Goal: Communication & Community: Answer question/provide support

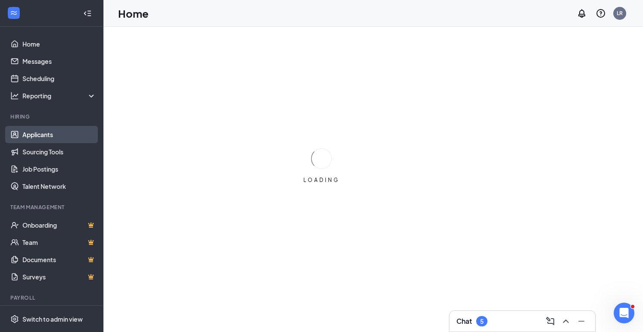
click at [28, 138] on link "Applicants" at bounding box center [59, 134] width 74 height 17
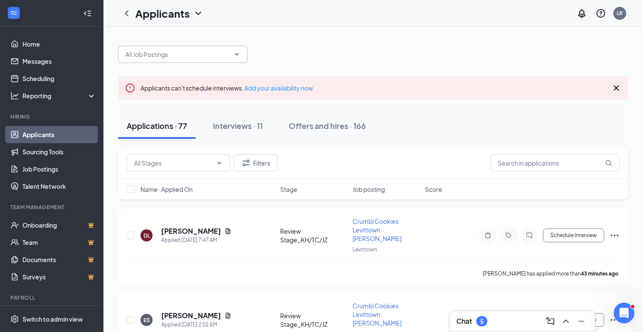
click at [232, 56] on span at bounding box center [236, 54] width 9 height 7
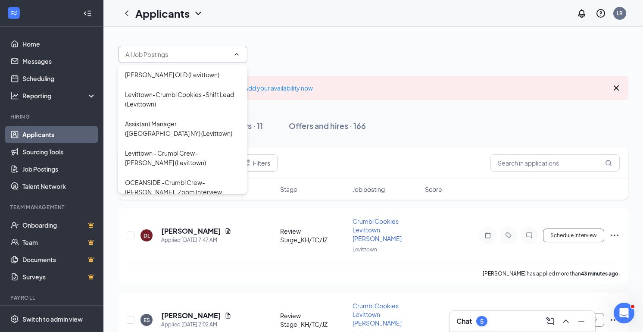
click at [303, 41] on div at bounding box center [373, 50] width 511 height 26
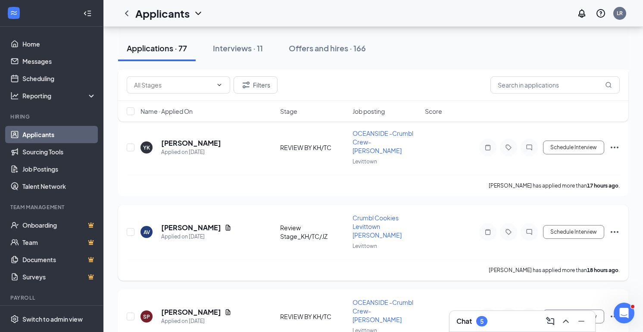
scroll to position [1746, 0]
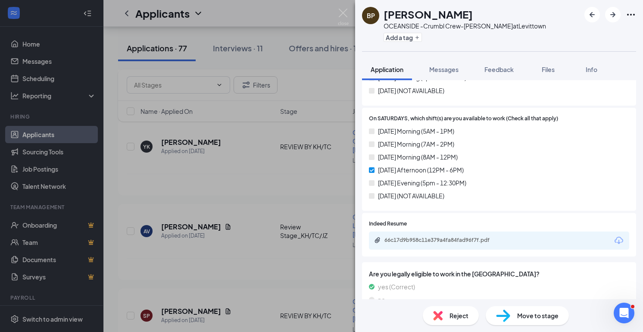
scroll to position [930, 0]
click at [411, 236] on div "66c17d9b958c11e379a4fa84fad96f7f.pdf" at bounding box center [445, 239] width 121 height 7
click at [451, 73] on div "Messages" at bounding box center [443, 69] width 29 height 9
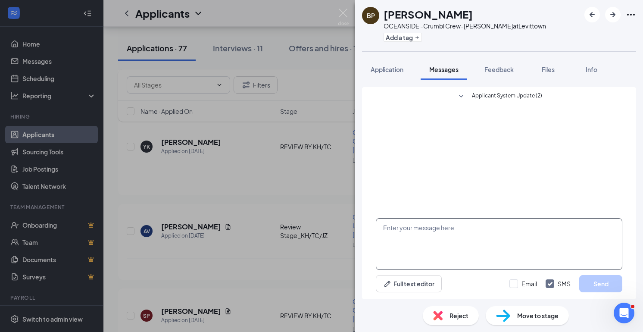
click at [402, 236] on textarea at bounding box center [499, 244] width 247 height 52
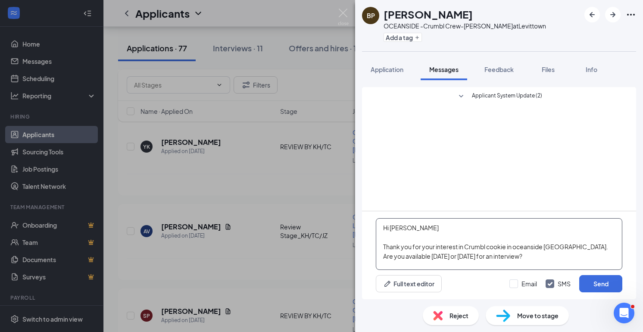
drag, startPoint x: 383, startPoint y: 226, endPoint x: 511, endPoint y: 262, distance: 133.2
click at [511, 262] on textarea "Hi [PERSON_NAME] Thank you for your interest in Crumbl cookie in oceanside [GEO…" at bounding box center [499, 244] width 247 height 52
type textarea "Hi [PERSON_NAME] Thank you for your interest in Crumbl cookie in oceanside [GEO…"
click at [597, 282] on button "Send" at bounding box center [600, 283] width 43 height 17
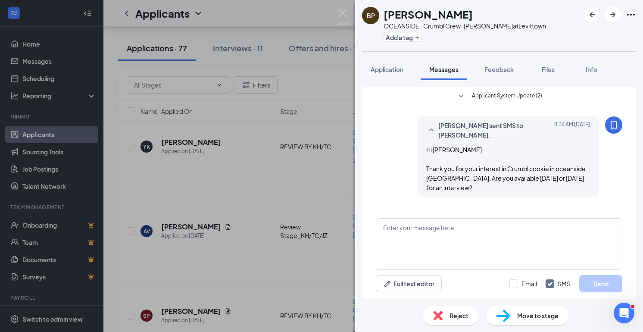
click at [334, 150] on div "BP Briana Powell OCEANSIDE -Crumbl Crew-Baker at Levittown Add a tag Applicatio…" at bounding box center [321, 166] width 643 height 332
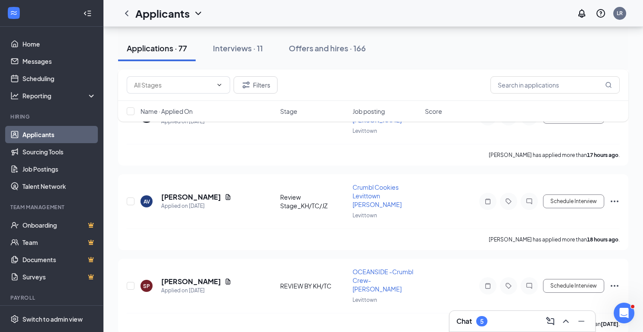
scroll to position [1777, 0]
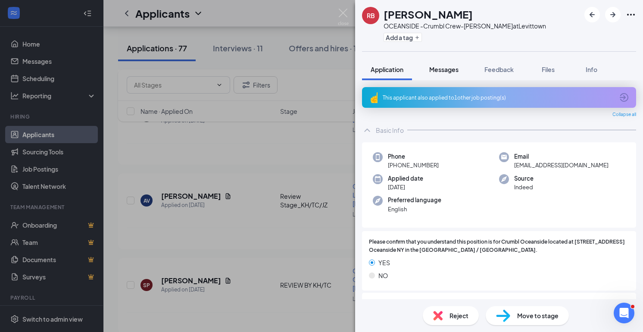
click at [441, 67] on span "Messages" at bounding box center [443, 70] width 29 height 8
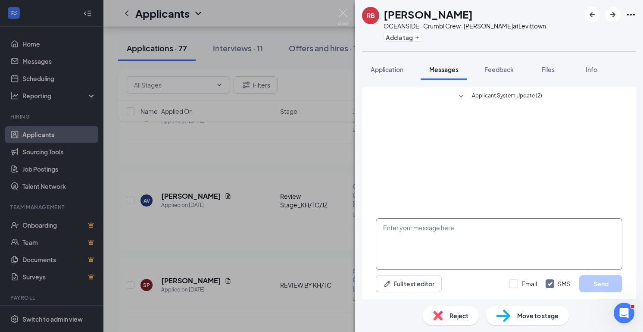
click at [407, 229] on textarea at bounding box center [499, 244] width 247 height 52
paste textarea "Hi [PERSON_NAME] Thank you for your interest in Crumbl cookie in oceanside [GEO…"
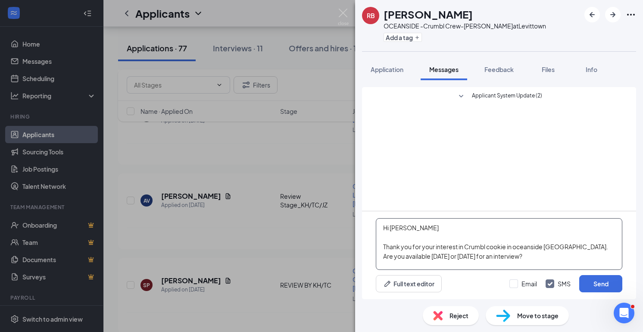
click at [407, 229] on textarea "Hi [PERSON_NAME] Thank you for your interest in Crumbl cookie in oceanside [GEO…" at bounding box center [499, 244] width 247 height 52
type textarea "Hi [PERSON_NAME], Thank you for your interest in Crumbl cookie in oceanside [GE…"
click at [594, 287] on button "Send" at bounding box center [600, 283] width 43 height 17
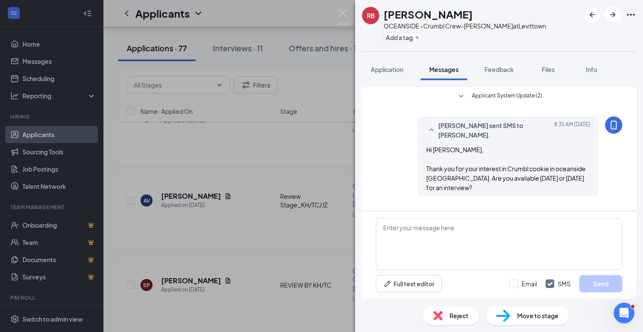
click at [304, 202] on div "RB REBECCA BROWN OCEANSIDE -Crumbl Crew-Baker at Levittown Add a tag Applicatio…" at bounding box center [321, 166] width 643 height 332
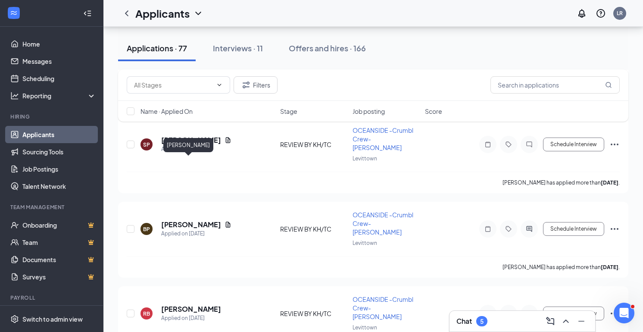
scroll to position [1924, 0]
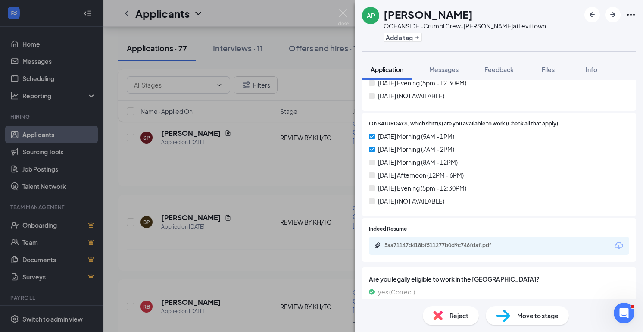
scroll to position [969, 0]
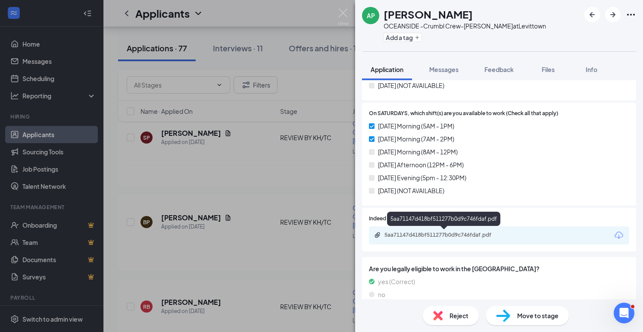
click at [469, 236] on div "5aa71147d418bf511277b0d9c746fdaf.pdf" at bounding box center [445, 235] width 121 height 7
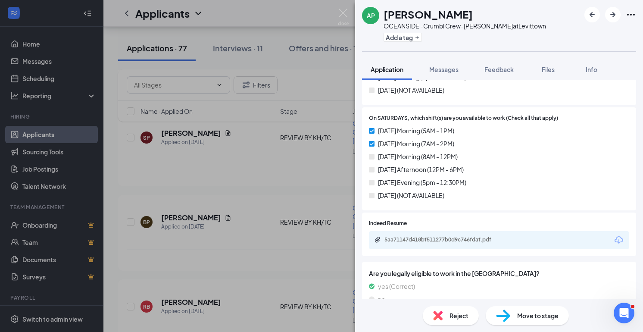
scroll to position [1048, 0]
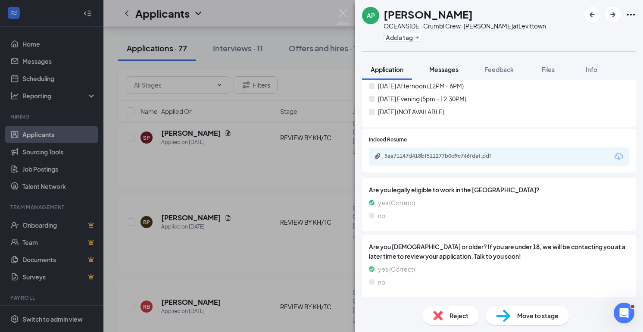
click at [439, 69] on span "Messages" at bounding box center [443, 70] width 29 height 8
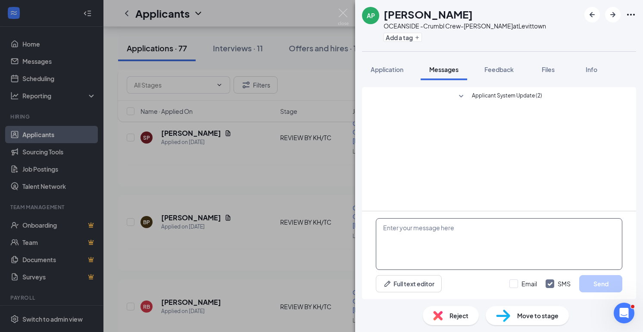
click at [417, 231] on textarea at bounding box center [499, 244] width 247 height 52
paste textarea "Hi [PERSON_NAME] Thank you for your interest in Crumbl cookie in oceanside [GEO…"
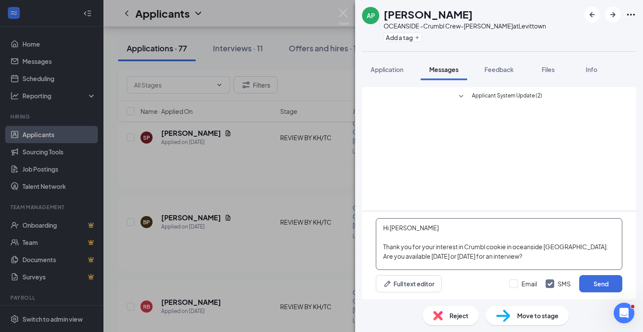
click at [407, 227] on textarea "Hi [PERSON_NAME] Thank you for your interest in Crumbl cookie in oceanside [GEO…" at bounding box center [499, 244] width 247 height 52
type textarea "Hi Andreah, Thank you for your interest in Crumbl cookie in oceanside NY. Are y…"
click at [601, 286] on button "Send" at bounding box center [600, 283] width 43 height 17
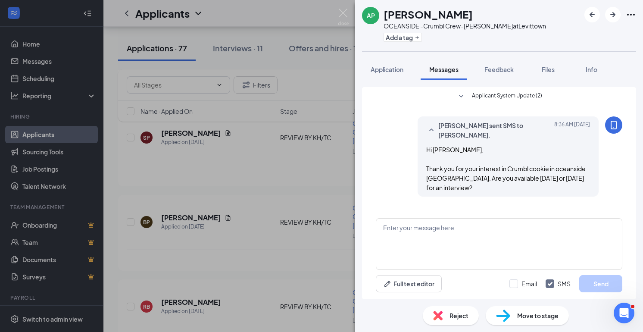
click at [243, 191] on div "AP andreah paredes OCEANSIDE -Crumbl Crew-Baker at Levittown Add a tag Applicat…" at bounding box center [321, 166] width 643 height 332
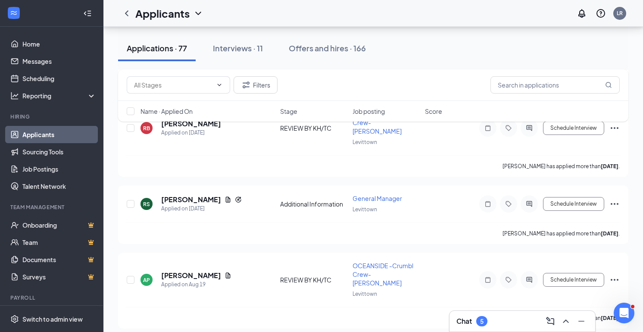
scroll to position [2104, 0]
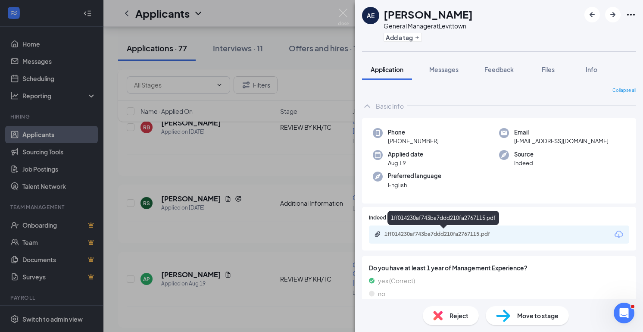
click at [440, 231] on div "1ff014230af743ba7ddd210fa2767115.pdf" at bounding box center [445, 234] width 121 height 7
click at [224, 234] on div "AE Alexandra Esposito General Manager at Levittown Add a tag Application Messag…" at bounding box center [321, 166] width 643 height 332
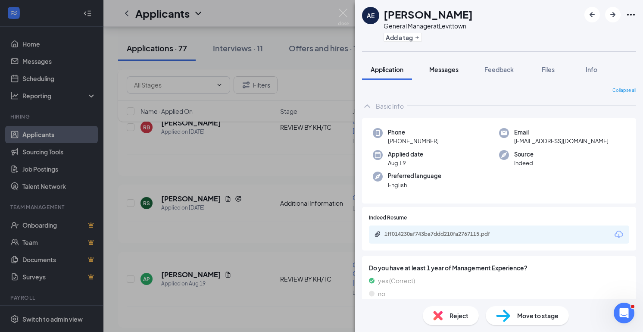
click at [450, 71] on span "Messages" at bounding box center [443, 70] width 29 height 8
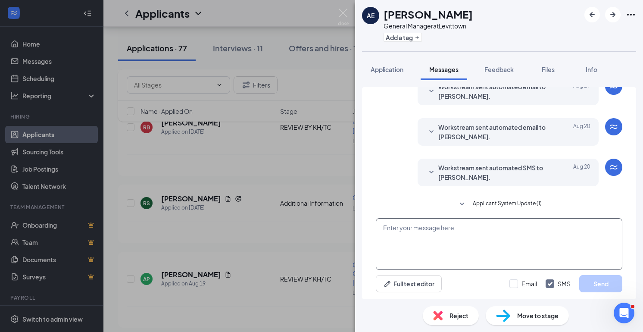
scroll to position [169, 0]
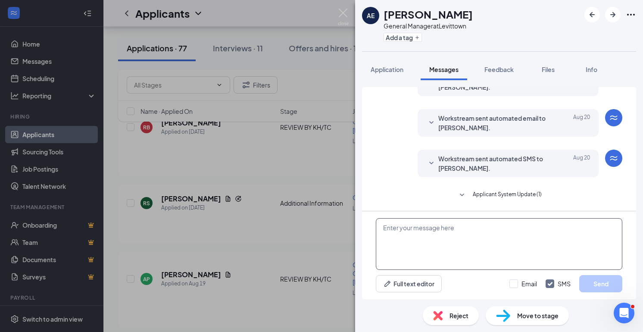
click at [440, 239] on textarea at bounding box center [499, 244] width 247 height 52
paste textarea "Hi [PERSON_NAME] Thank you for your interest in Crumbl cookie in oceanside [GEO…"
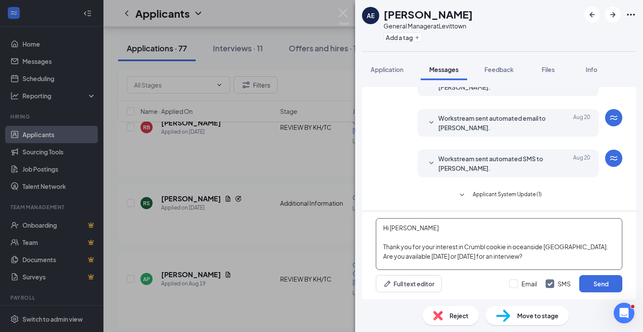
click at [544, 246] on textarea "Hi [PERSON_NAME] Thank you for your interest in Crumbl cookie in oceanside [GEO…" at bounding box center [499, 244] width 247 height 52
click at [514, 247] on textarea "Hi Briana Thank you for your interest in Crumbl cookie NY. Are you available Th…" at bounding box center [499, 244] width 247 height 52
type textarea "Hi Briana Thank you for your interest in Crumbl cookie. Are you available Thurs…"
click at [599, 290] on button "Send" at bounding box center [600, 283] width 43 height 17
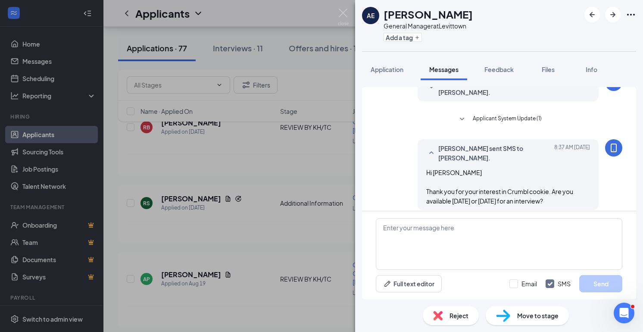
scroll to position [253, 0]
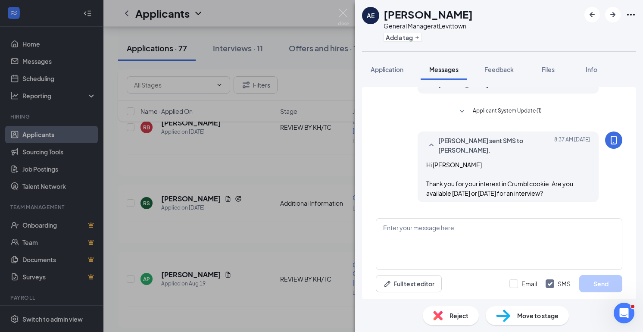
click at [311, 225] on div "AE Alexandra Esposito General Manager at Levittown Add a tag Application Messag…" at bounding box center [321, 166] width 643 height 332
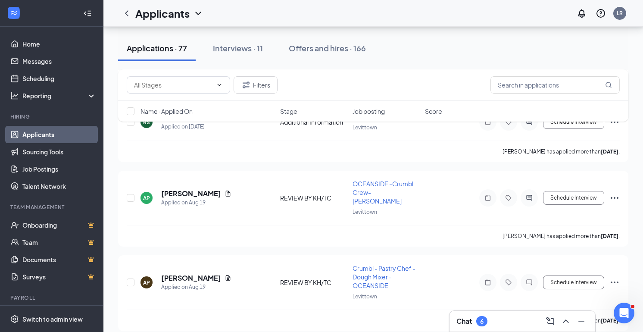
scroll to position [2193, 0]
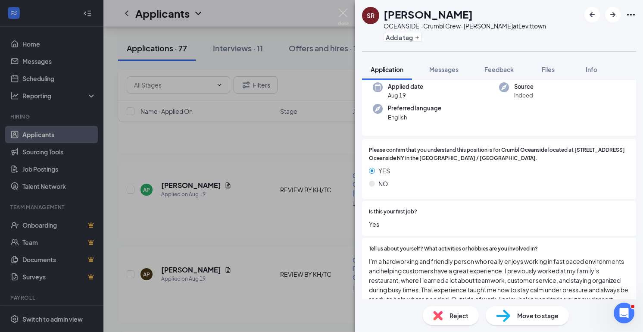
scroll to position [50, 0]
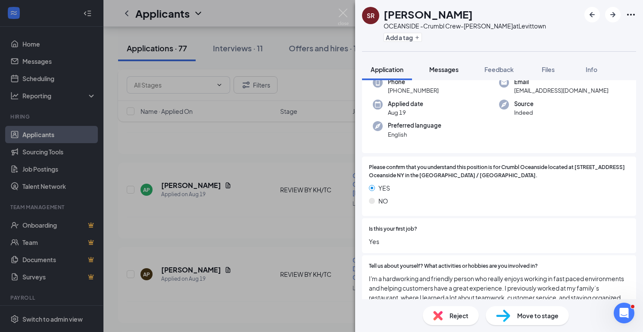
click at [438, 65] on button "Messages" at bounding box center [444, 70] width 47 height 22
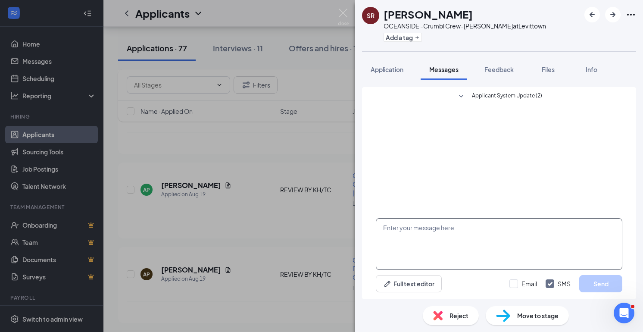
click at [416, 238] on textarea at bounding box center [499, 244] width 247 height 52
paste textarea "Hi [PERSON_NAME] Thank you for your interest in Crumbl cookie in oceanside [GEO…"
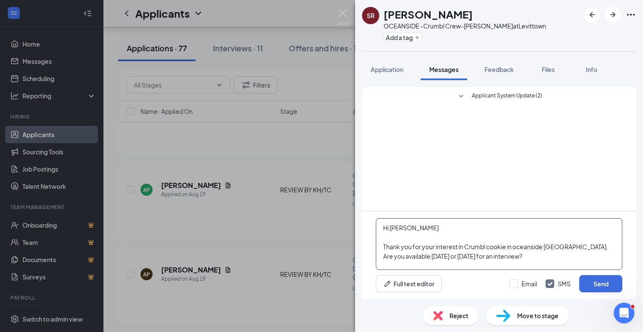
click at [408, 229] on textarea "Hi [PERSON_NAME] Thank you for your interest in Crumbl cookie in oceanside [GEO…" at bounding box center [499, 244] width 247 height 52
type textarea "Hi [PERSON_NAME] Thank you for your interest in Crumbl cookie in oceanside [GEO…"
click at [586, 284] on button "Send" at bounding box center [600, 283] width 43 height 17
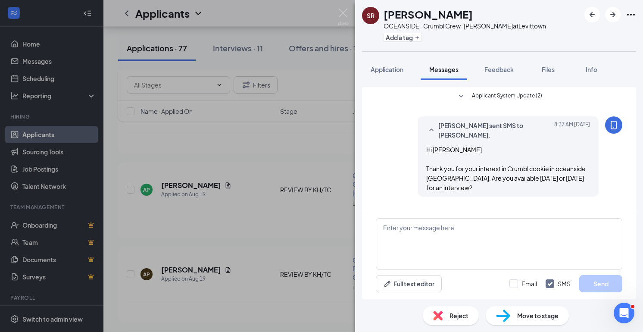
click at [287, 233] on div "SR [PERSON_NAME] OCEANSIDE -Crumbl Crew-[PERSON_NAME] at [GEOGRAPHIC_DATA] Add …" at bounding box center [321, 166] width 643 height 332
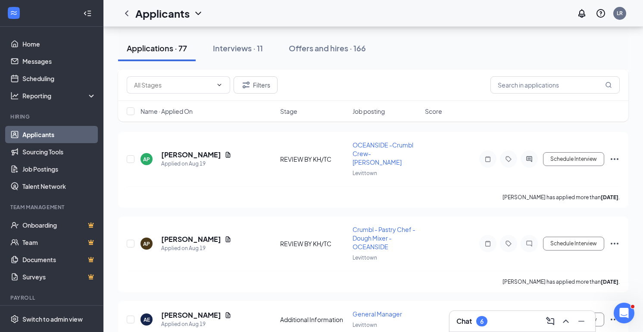
scroll to position [2235, 0]
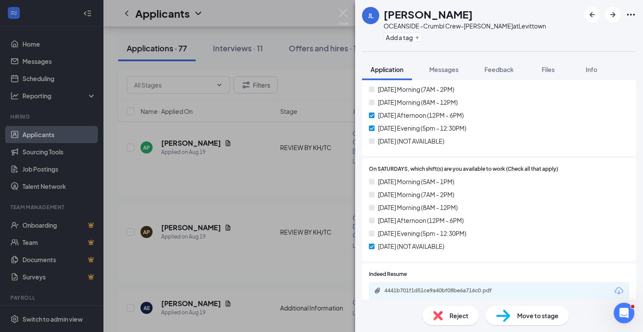
scroll to position [891, 0]
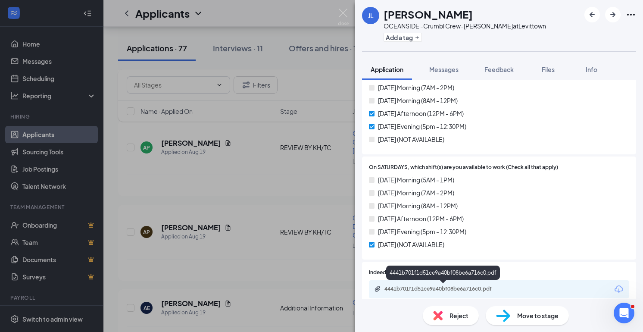
click at [412, 289] on div "4441b701f1d51ce9a40bf08be6a716c0.pdf" at bounding box center [445, 288] width 121 height 7
click at [298, 199] on div "[PERSON_NAME] OCEANSIDE -Crumbl Crew-[PERSON_NAME] at [GEOGRAPHIC_DATA] Add a t…" at bounding box center [321, 166] width 643 height 332
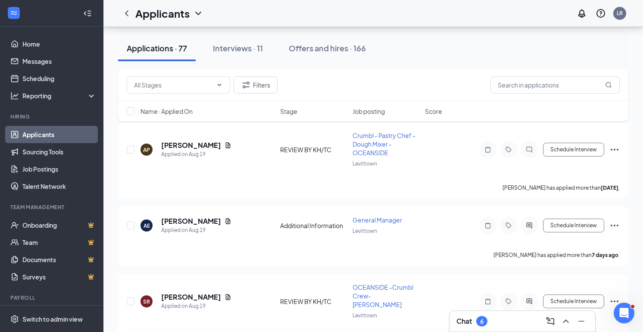
scroll to position [2321, 0]
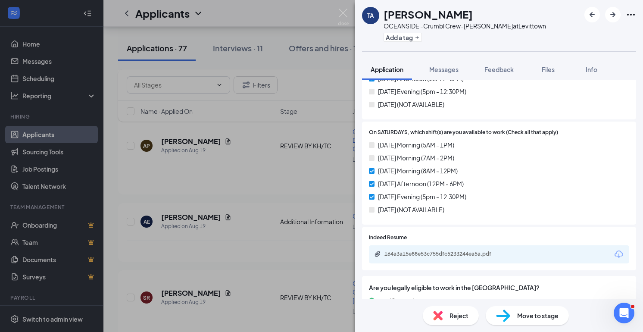
scroll to position [927, 0]
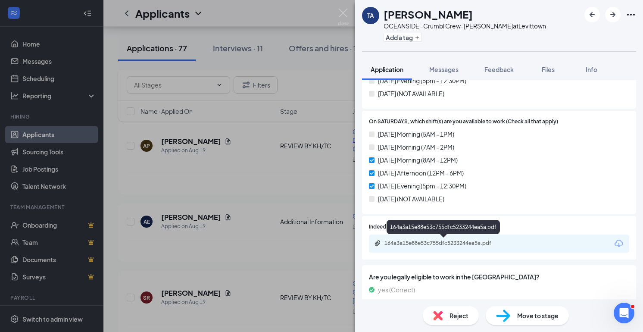
click at [415, 243] on div "164a3a15e88e53c755dfc5233244ea5a.pdf" at bounding box center [445, 243] width 121 height 7
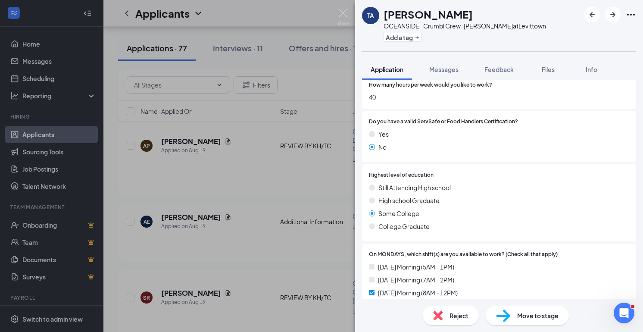
scroll to position [193, 0]
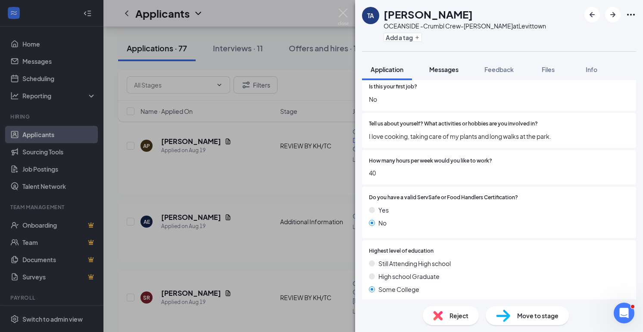
click at [444, 73] on div "Messages" at bounding box center [443, 69] width 29 height 9
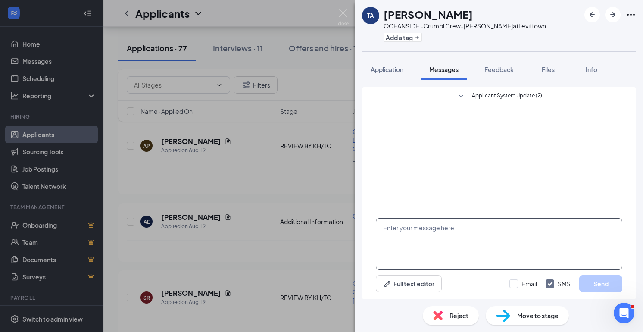
click at [407, 224] on textarea at bounding box center [499, 244] width 247 height 52
type textarea "H"
paste textarea "Hi [PERSON_NAME] Thank you for your interest in Crumbl cookie in oceanside [GEO…"
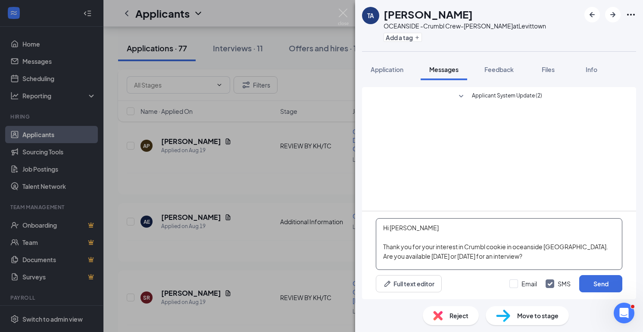
click at [414, 229] on textarea "Hi [PERSON_NAME] Thank you for your interest in Crumbl cookie in oceanside [GEO…" at bounding box center [499, 244] width 247 height 52
type textarea "Hi [PERSON_NAME] Thank you for your interest in Crumbl cookie in oceanside [GEO…"
click at [599, 285] on button "Send" at bounding box center [600, 283] width 43 height 17
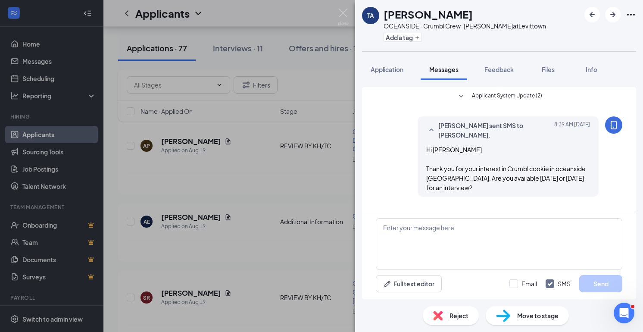
click at [333, 181] on div "TA [PERSON_NAME] OCEANSIDE -Crumbl Crew-[PERSON_NAME] at [GEOGRAPHIC_DATA] Add …" at bounding box center [321, 166] width 643 height 332
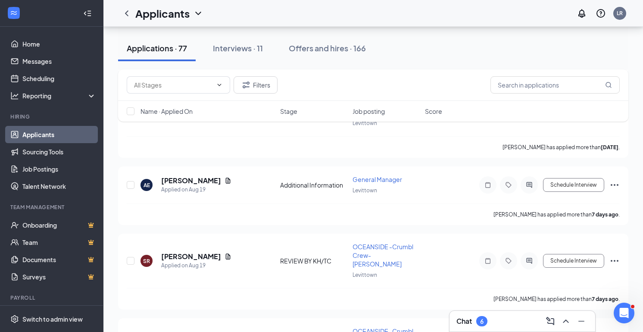
scroll to position [2362, 0]
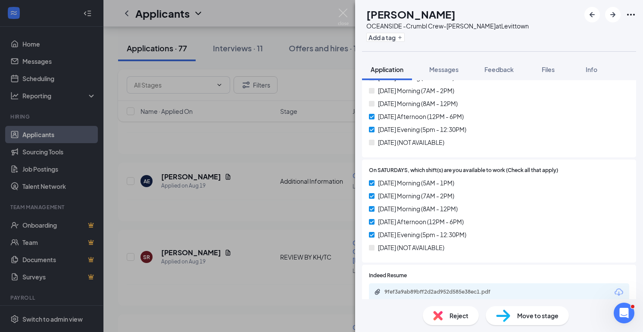
scroll to position [922, 0]
click at [448, 68] on span "Messages" at bounding box center [443, 70] width 29 height 8
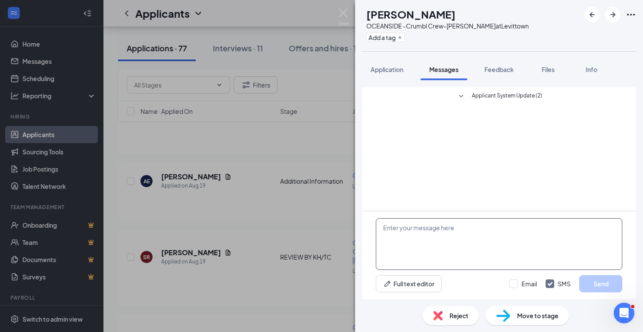
click at [407, 225] on textarea at bounding box center [499, 244] width 247 height 52
paste textarea "Hi [PERSON_NAME] Thank you for your interest in Crumbl cookie in oceanside [GEO…"
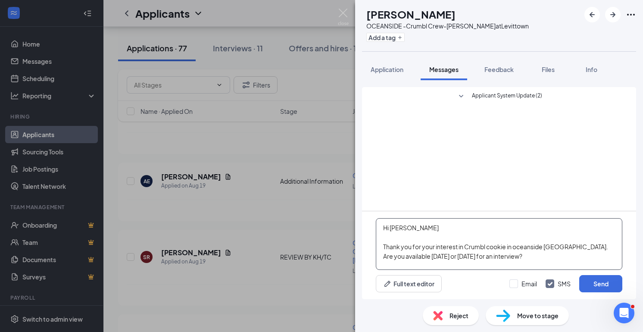
click at [407, 225] on textarea "Hi [PERSON_NAME] Thank you for your interest in Crumbl cookie in oceanside [GEO…" at bounding box center [499, 244] width 247 height 52
type textarea "Hi [PERSON_NAME] Thank you for your interest in Crumbl cookie in oceanside [GEO…"
click at [595, 290] on button "Send" at bounding box center [600, 283] width 43 height 17
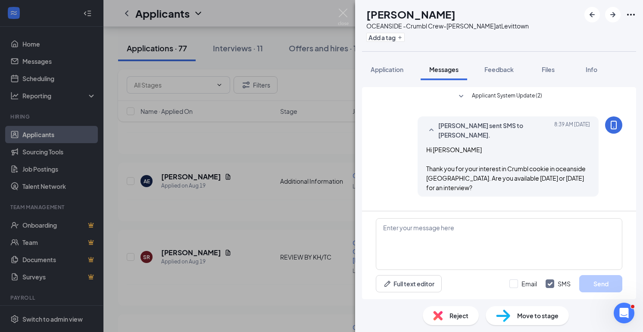
click at [297, 205] on div "DB [PERSON_NAME] OCEANSIDE -Crumbl Crew-[PERSON_NAME] at [GEOGRAPHIC_DATA] Add …" at bounding box center [321, 166] width 643 height 332
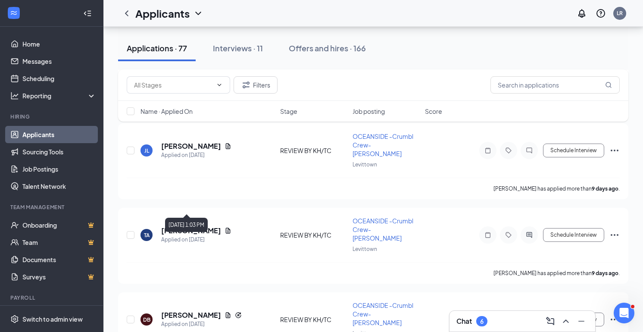
scroll to position [2555, 0]
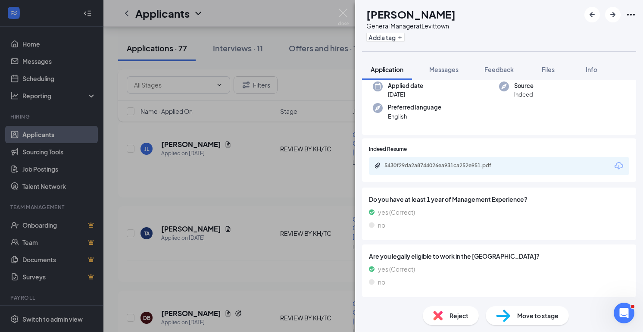
scroll to position [83, 0]
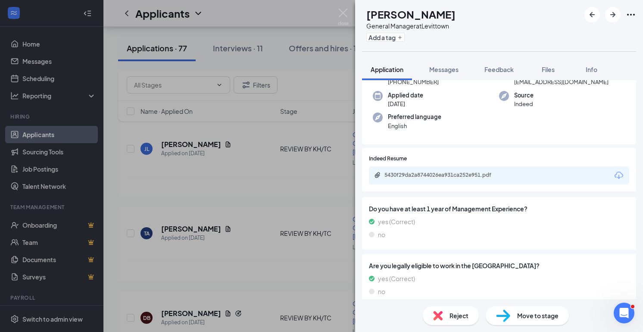
click at [461, 180] on div "5430f29da2a8744026ea931ca252e951.pdf" at bounding box center [499, 175] width 260 height 18
click at [461, 178] on div "5430f29da2a8744026ea931ca252e951.pdf" at bounding box center [445, 175] width 121 height 7
click at [276, 183] on div "AM [PERSON_NAME] General Manager at Levittown Add a tag Application Messages Fe…" at bounding box center [321, 166] width 643 height 332
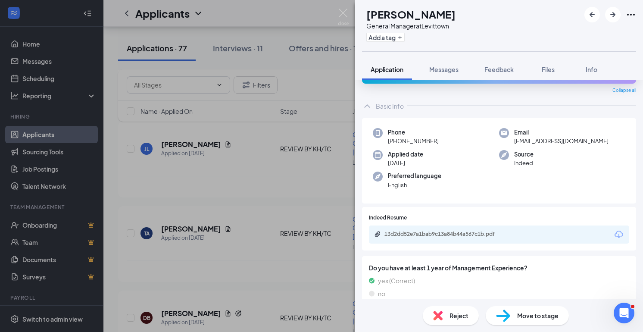
scroll to position [32, 0]
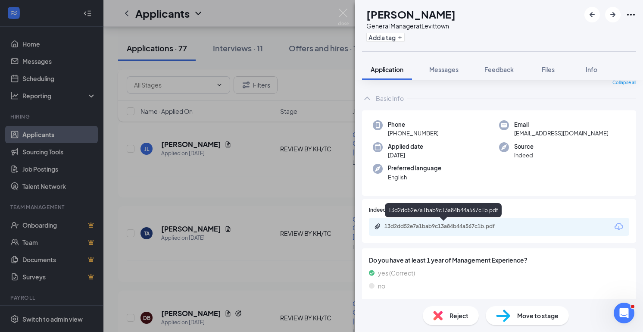
click at [451, 227] on div "13d2dd52e7a1bab9c13a84b44a567c1b.pdf" at bounding box center [445, 226] width 121 height 7
click at [463, 67] on button "Messages" at bounding box center [444, 70] width 47 height 22
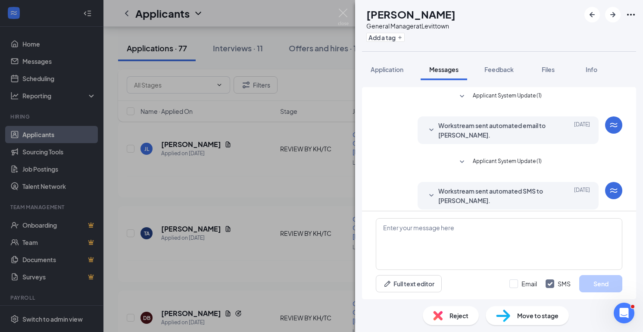
scroll to position [32, 0]
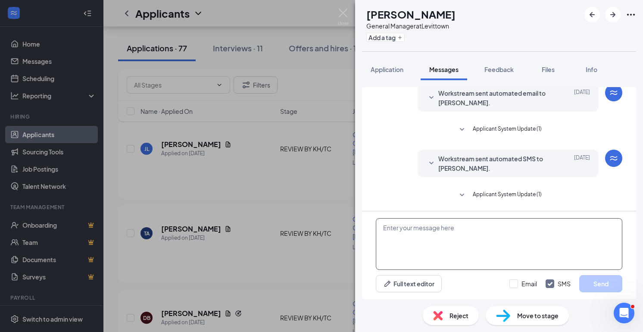
click at [451, 236] on textarea at bounding box center [499, 244] width 247 height 52
paste textarea "Hi [PERSON_NAME] Thank you for your interest in Crumbl cookie in oceanside [GEO…"
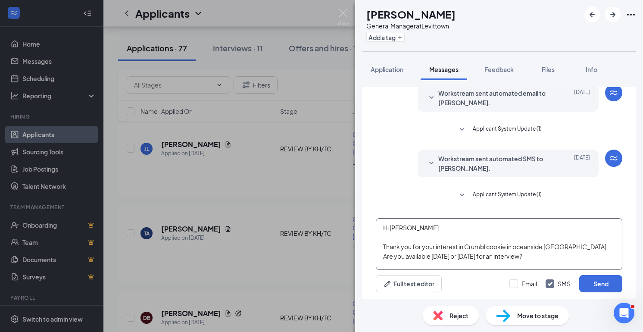
click at [426, 231] on textarea "Hi [PERSON_NAME] Thank you for your interest in Crumbl cookie in oceanside [GEO…" at bounding box center [499, 244] width 247 height 52
type textarea "Hi [PERSON_NAME] Thank you for your interest in Crumbl cookie in oceanside [GEO…"
click at [609, 283] on button "Send" at bounding box center [600, 283] width 43 height 17
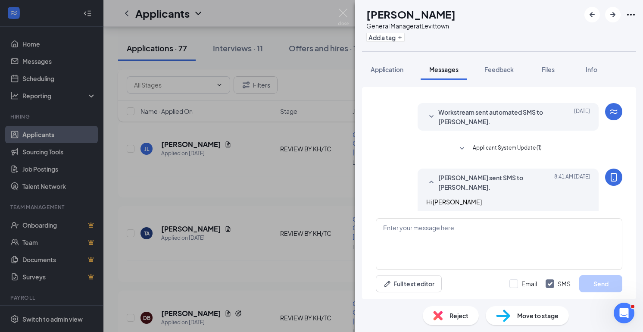
scroll to position [117, 0]
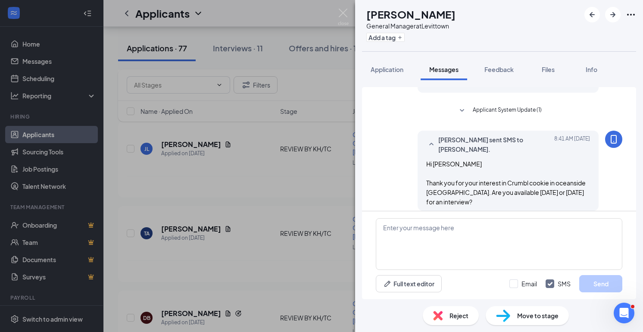
click at [314, 239] on div "KG [PERSON_NAME] General Manager at Levittown Add a tag Application Messages Fe…" at bounding box center [321, 166] width 643 height 332
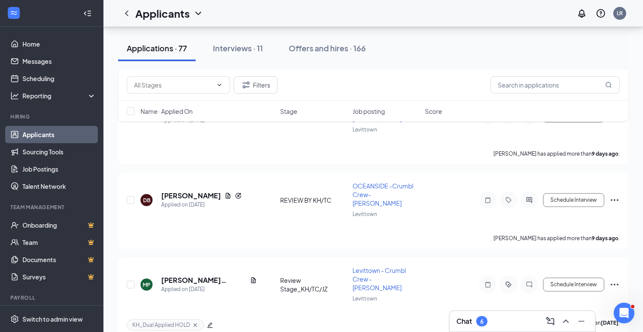
scroll to position [2673, 0]
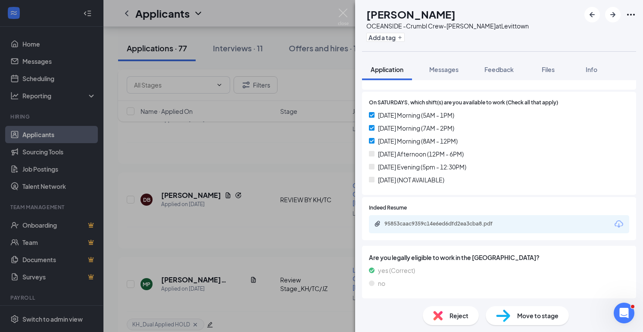
scroll to position [1031, 0]
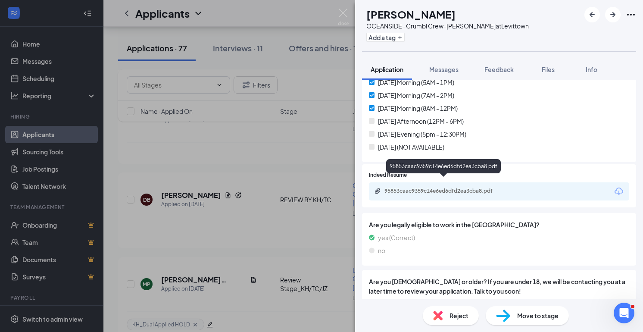
click at [461, 188] on div "95853caac9359c14e6ed6dfd2ea3cba8.pdf" at bounding box center [445, 191] width 121 height 7
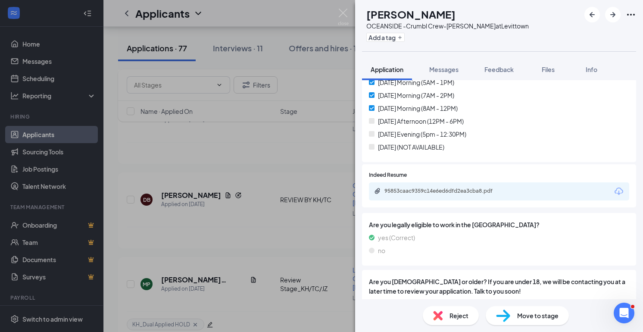
click at [236, 217] on div "HK [PERSON_NAME] OCEANSIDE -Crumbl Crew-[PERSON_NAME] at [GEOGRAPHIC_DATA] Add …" at bounding box center [321, 166] width 643 height 332
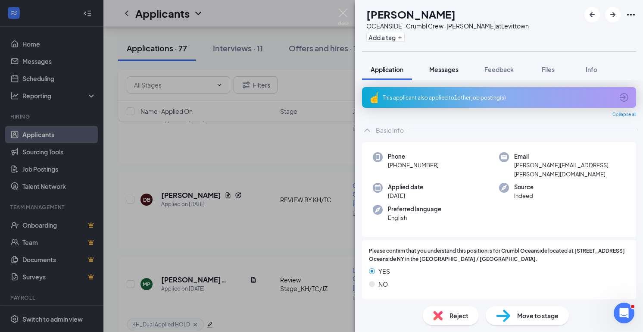
click at [441, 64] on button "Messages" at bounding box center [444, 70] width 47 height 22
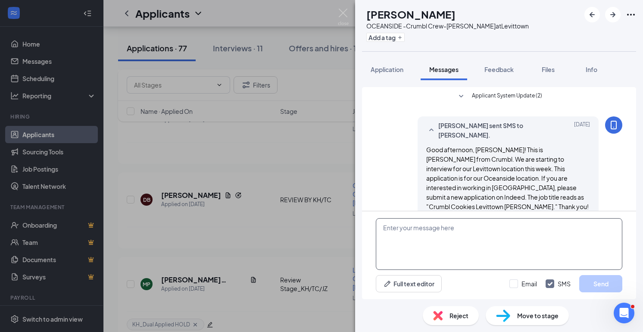
click at [430, 237] on textarea at bounding box center [499, 244] width 247 height 52
click at [316, 226] on div "HK [PERSON_NAME] OCEANSIDE -Crumbl Crew-[PERSON_NAME] at [GEOGRAPHIC_DATA] Add …" at bounding box center [321, 166] width 643 height 332
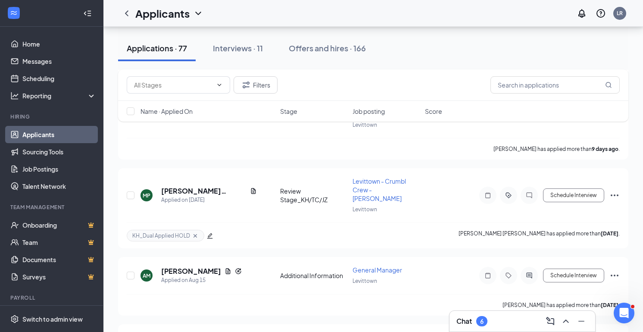
scroll to position [2767, 0]
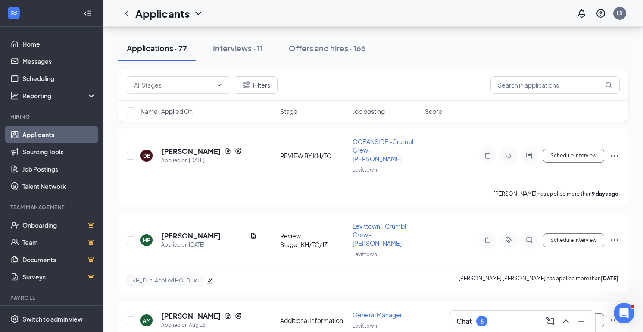
scroll to position [2709, 0]
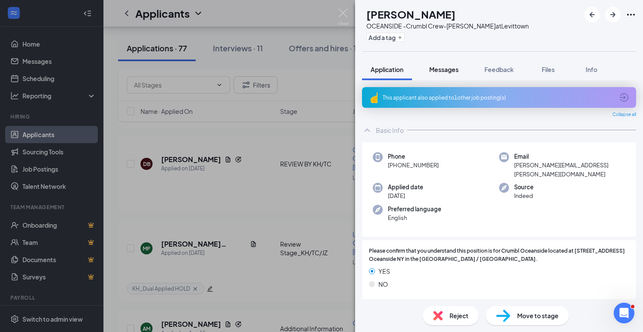
click at [439, 72] on span "Messages" at bounding box center [443, 70] width 29 height 8
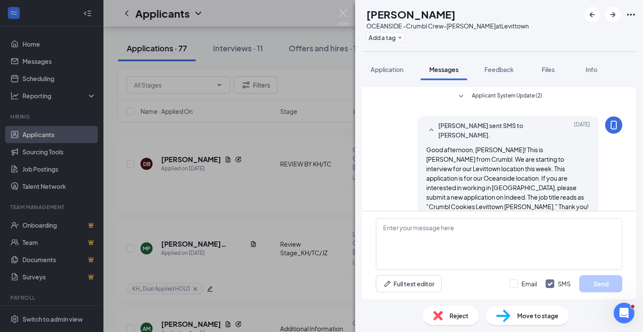
click at [240, 223] on div "HK [PERSON_NAME] OCEANSIDE -Crumbl Crew-[PERSON_NAME] at [GEOGRAPHIC_DATA] Add …" at bounding box center [321, 166] width 643 height 332
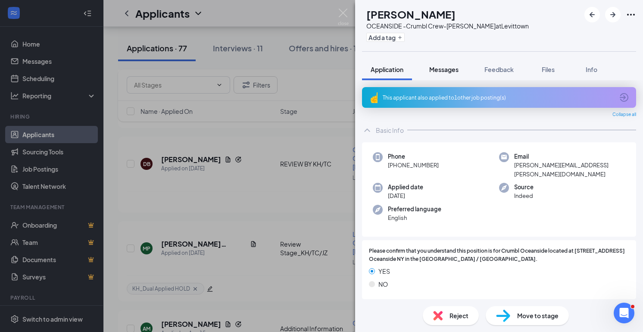
click at [445, 69] on span "Messages" at bounding box center [443, 70] width 29 height 8
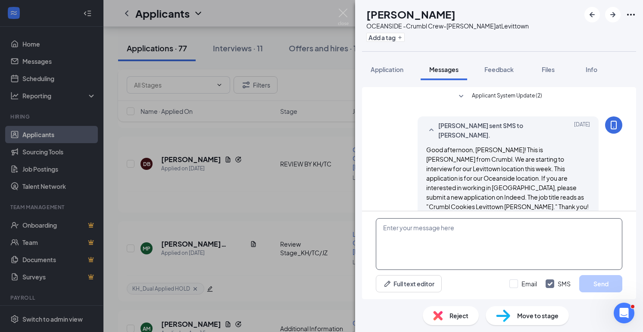
click at [425, 229] on textarea at bounding box center [499, 244] width 247 height 52
paste textarea "Hi [PERSON_NAME] Thank you for your interest in Crumbl cookie in oceanside [GEO…"
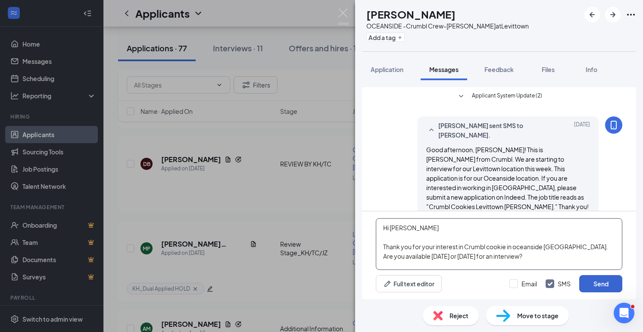
type textarea "Hi [PERSON_NAME] Thank you for your interest in Crumbl cookie in oceanside [GEO…"
click at [595, 289] on button "Send" at bounding box center [600, 283] width 43 height 17
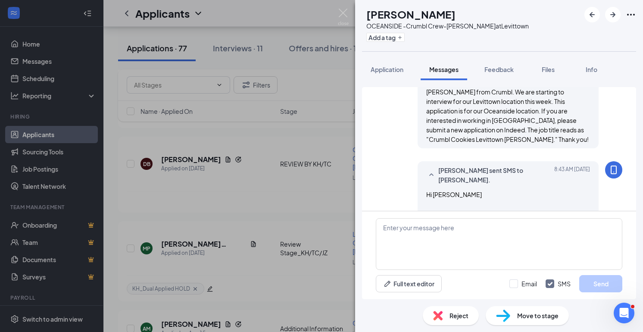
scroll to position [80, 0]
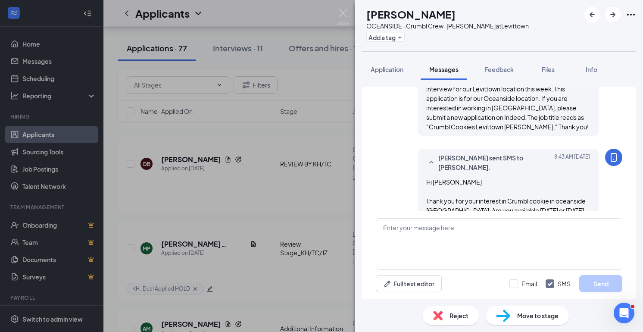
click at [480, 149] on div "[PERSON_NAME] sent SMS to [PERSON_NAME]. [DATE] 8:43 AM Hi [PERSON_NAME] Thank …" at bounding box center [508, 189] width 181 height 80
click at [617, 149] on div at bounding box center [613, 157] width 17 height 17
click at [504, 149] on div "[PERSON_NAME] sent SMS to [PERSON_NAME]. [DATE] 8:43 AM Hi [PERSON_NAME] Thank …" at bounding box center [508, 189] width 181 height 80
click at [498, 177] on div "Hi [PERSON_NAME] Thank you for your interest in Crumbl cookie in oceanside [GEO…" at bounding box center [508, 200] width 164 height 47
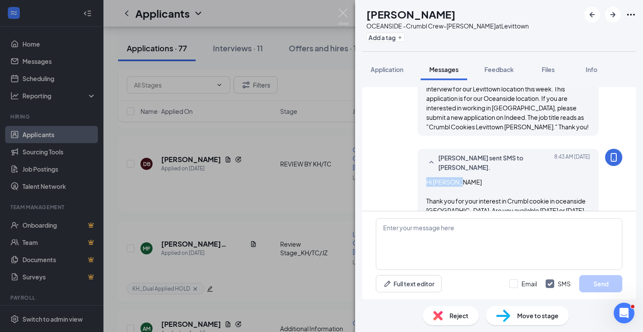
click at [498, 177] on div "Hi [PERSON_NAME] Thank you for your interest in Crumbl cookie in oceanside [GEO…" at bounding box center [508, 200] width 164 height 47
click at [479, 177] on div "Hi [PERSON_NAME] Thank you for your interest in Crumbl cookie in oceanside [GEO…" at bounding box center [508, 200] width 164 height 47
click at [495, 238] on textarea at bounding box center [499, 244] width 247 height 52
paste textarea "Hi [PERSON_NAME] Thank you for your interest in Crumbl cookie in oceanside [GEO…"
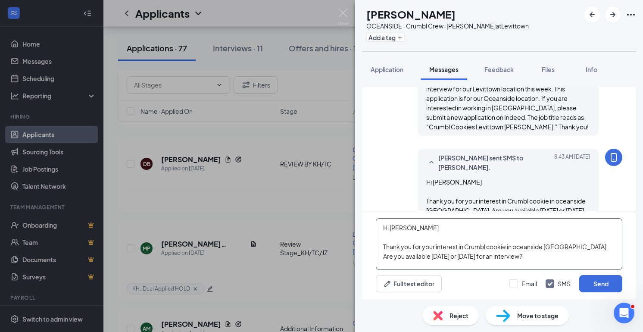
click at [408, 230] on textarea "Hi [PERSON_NAME] Thank you for your interest in Crumbl cookie in oceanside [GEO…" at bounding box center [499, 244] width 247 height 52
type textarea "Hi B Thank you for your interest in Crumbl cookie in oceanside [GEOGRAPHIC_DATA…"
drag, startPoint x: 516, startPoint y: 257, endPoint x: 368, endPoint y: 223, distance: 151.7
click at [368, 223] on div "Hi B Thank you for your interest in Crumbl cookie in oceanside [GEOGRAPHIC_DATA…" at bounding box center [499, 255] width 274 height 88
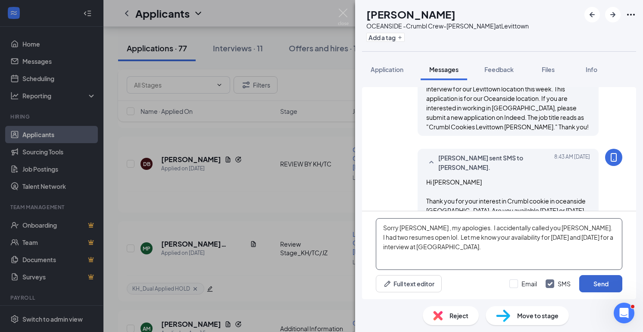
type textarea "Sorry [PERSON_NAME] , my apologies. I accidentally called you [PERSON_NAME]. I …"
click at [594, 288] on button "Send" at bounding box center [600, 283] width 43 height 17
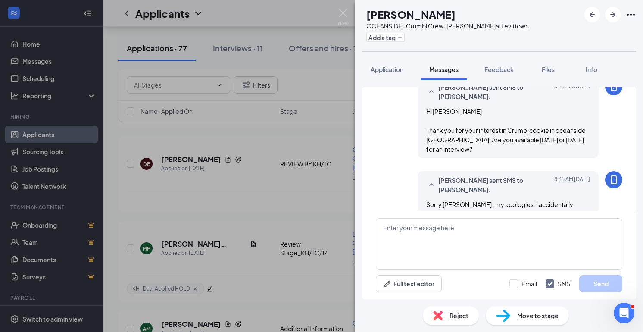
scroll to position [155, 0]
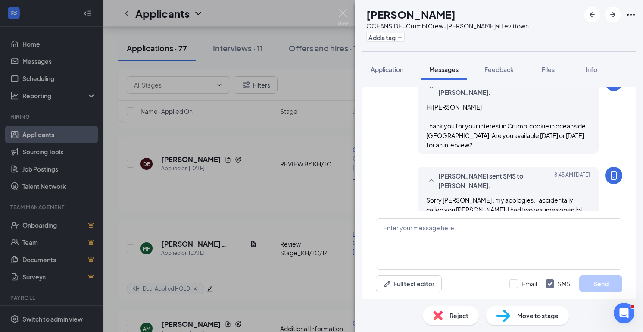
click at [305, 228] on div "HK [PERSON_NAME] OCEANSIDE -Crumbl Crew-[PERSON_NAME] at [GEOGRAPHIC_DATA] Add …" at bounding box center [321, 166] width 643 height 332
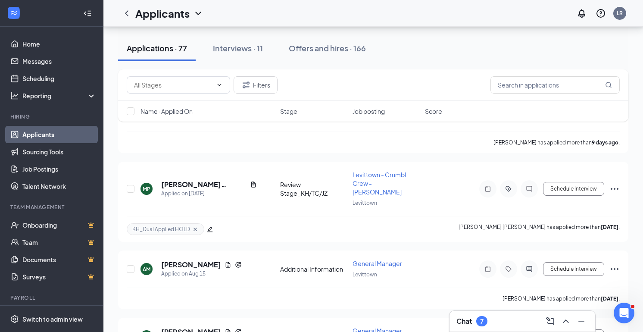
scroll to position [2769, 0]
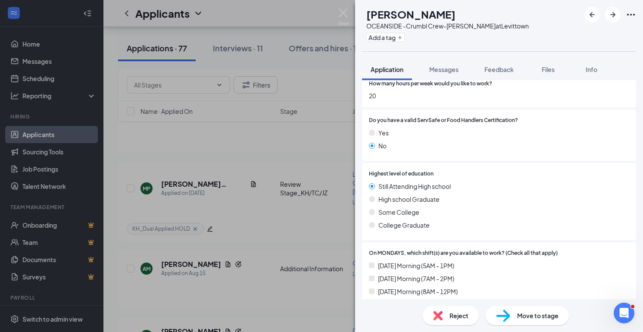
scroll to position [273, 0]
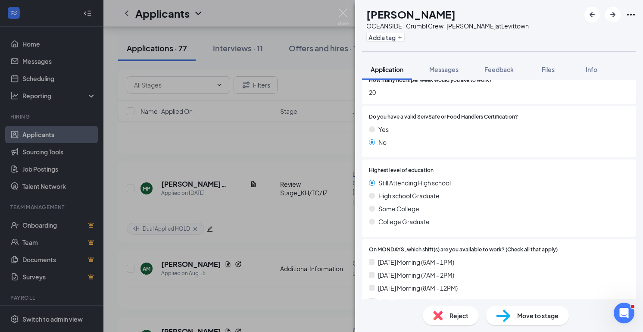
click at [249, 216] on div "DV [PERSON_NAME] OCEANSIDE -Crumbl Crew-[PERSON_NAME] at [GEOGRAPHIC_DATA] Add …" at bounding box center [321, 166] width 643 height 332
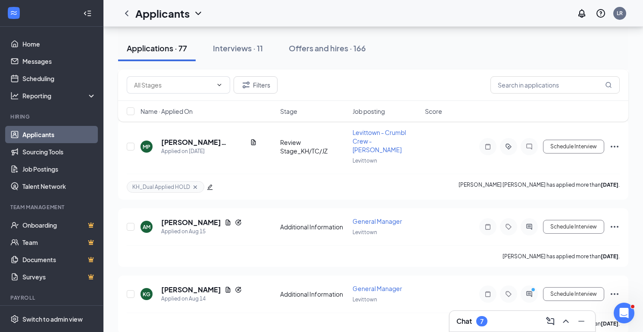
scroll to position [2817, 0]
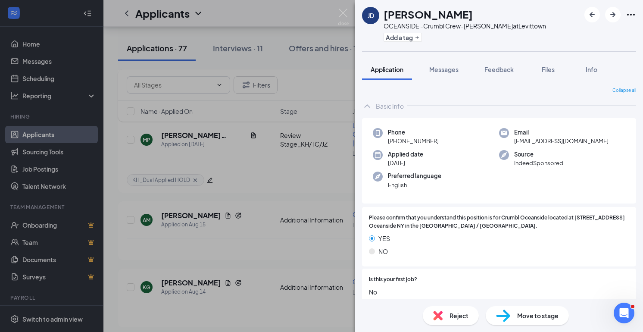
click at [305, 260] on div "[PERSON_NAME] OCEANSIDE -Crumbl Crew-[PERSON_NAME] at [GEOGRAPHIC_DATA] Add a t…" at bounding box center [321, 166] width 643 height 332
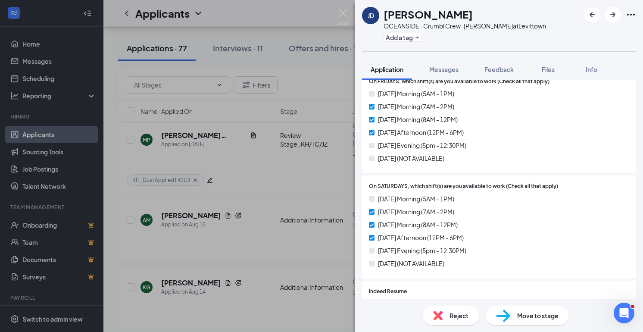
scroll to position [887, 0]
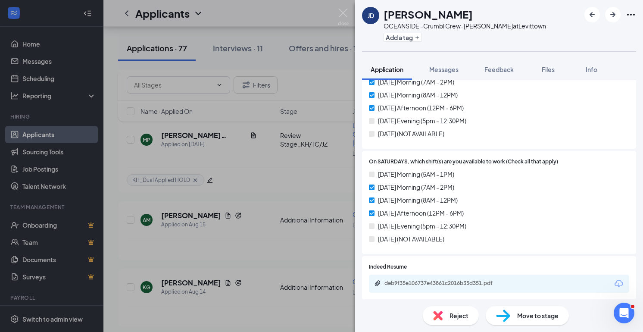
click at [322, 260] on div "[PERSON_NAME] OCEANSIDE -Crumbl Crew-[PERSON_NAME] at [GEOGRAPHIC_DATA] Add a t…" at bounding box center [321, 166] width 643 height 332
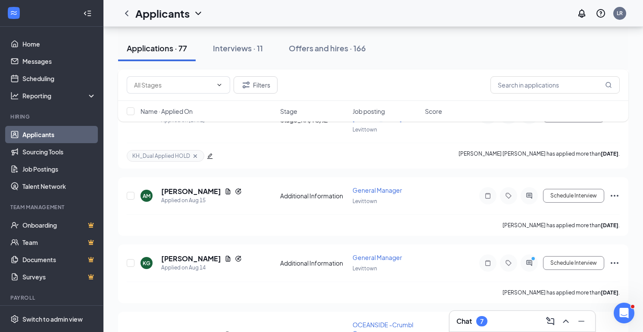
scroll to position [2865, 0]
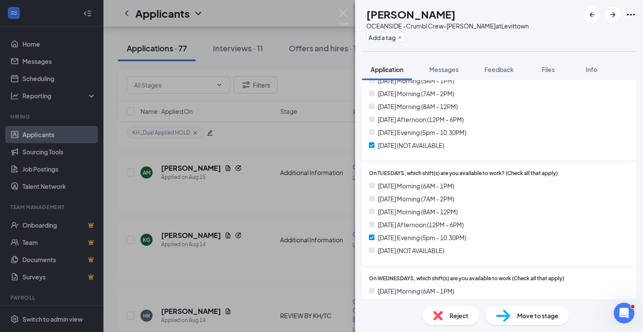
scroll to position [454, 0]
click at [453, 72] on span "Messages" at bounding box center [443, 70] width 29 height 8
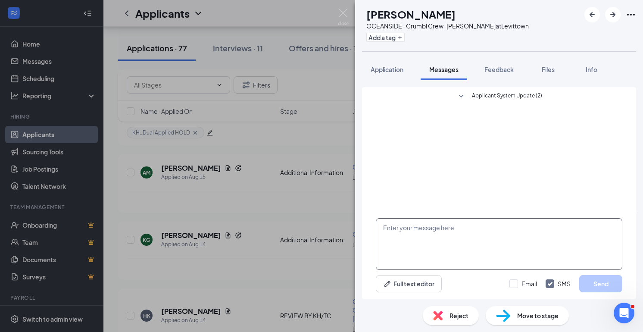
click at [418, 244] on textarea at bounding box center [499, 244] width 247 height 52
paste textarea "Hi [PERSON_NAME] Thank you for your interest in Crumbl cookie in oceanside [GEO…"
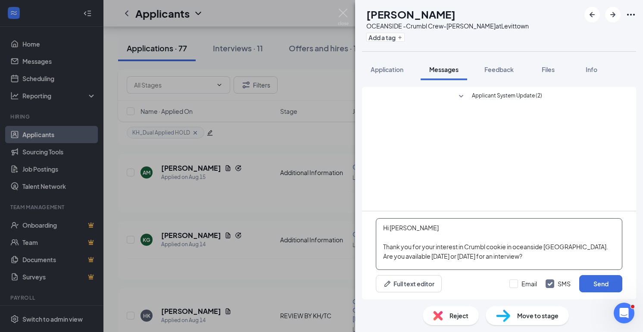
click at [408, 231] on textarea "Hi [PERSON_NAME] Thank you for your interest in Crumbl cookie in oceanside [GEO…" at bounding box center [499, 244] width 247 height 52
type textarea "Hi [PERSON_NAME] Thank you for your interest in Crumbl cookie in oceanside [GEO…"
click at [601, 282] on button "Send" at bounding box center [600, 283] width 43 height 17
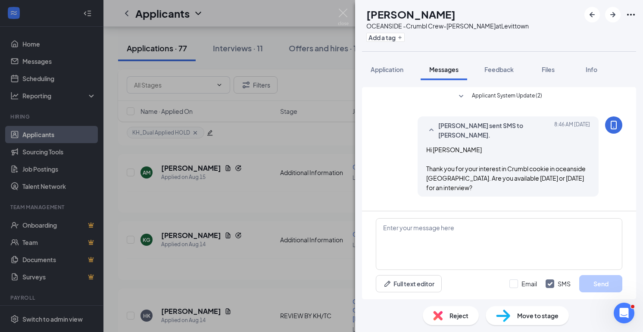
click at [200, 238] on div "CR [PERSON_NAME] OCEANSIDE -Crumbl Crew-[PERSON_NAME] at [GEOGRAPHIC_DATA] Add …" at bounding box center [321, 166] width 643 height 332
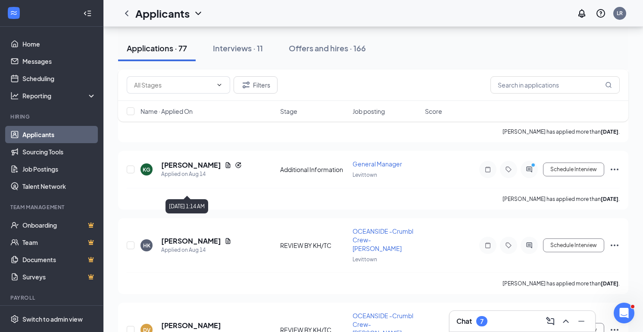
scroll to position [2936, 0]
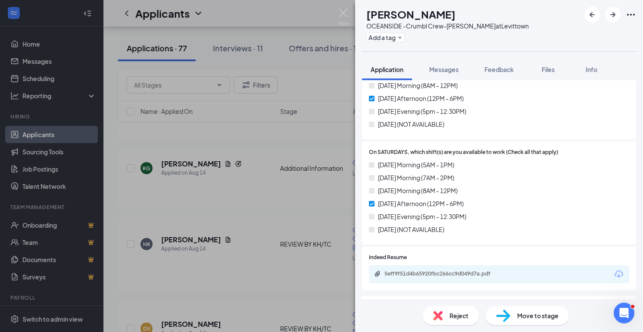
scroll to position [898, 0]
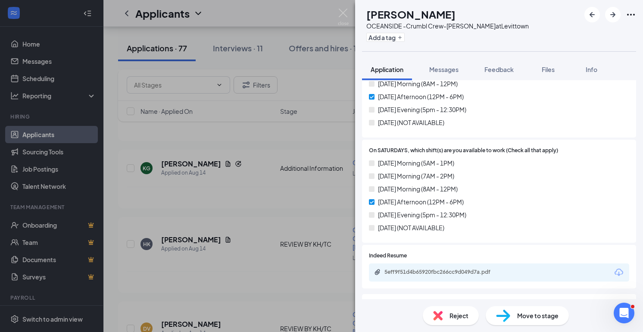
click at [281, 219] on div "CY [PERSON_NAME] OCEANSIDE -Crumbl Crew-[PERSON_NAME] at [GEOGRAPHIC_DATA] Add …" at bounding box center [321, 166] width 643 height 332
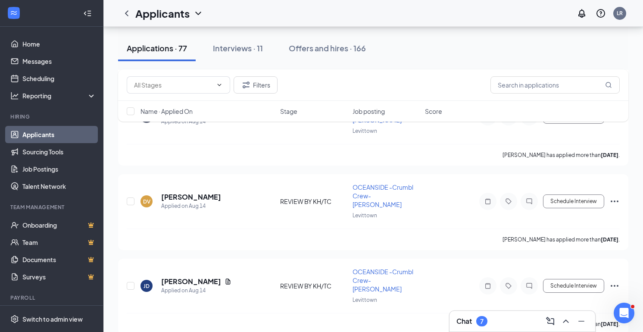
scroll to position [3064, 0]
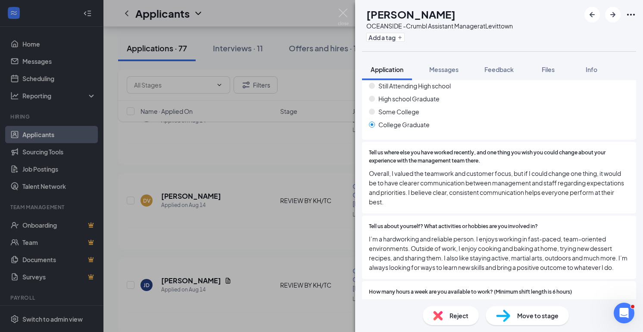
scroll to position [550, 0]
click at [313, 228] on div "[PERSON_NAME] [PERSON_NAME] OCEANSIDE -Crumbl Assistant Manager at [GEOGRAPHIC_…" at bounding box center [321, 166] width 643 height 332
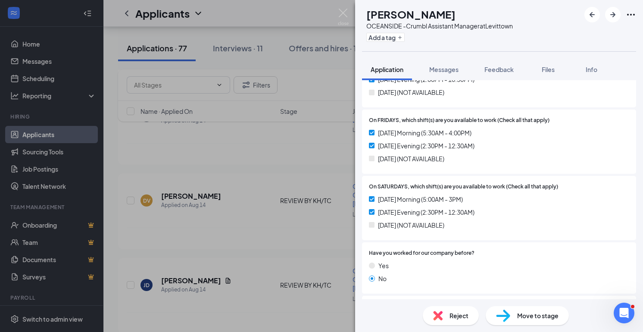
scroll to position [1047, 0]
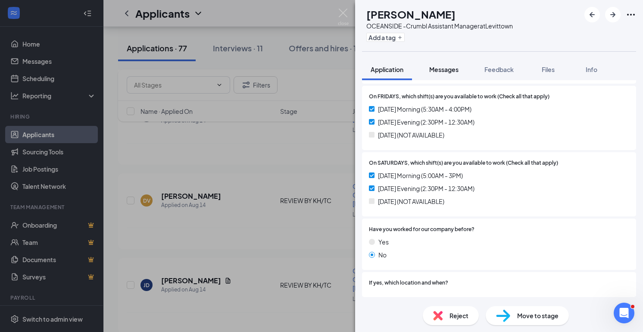
click at [445, 70] on span "Messages" at bounding box center [443, 70] width 29 height 8
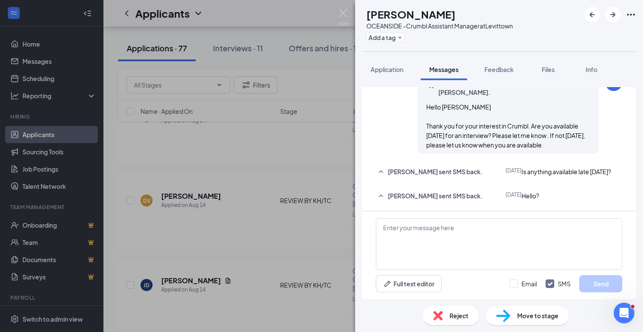
scroll to position [144, 0]
click at [429, 229] on textarea at bounding box center [499, 244] width 247 height 52
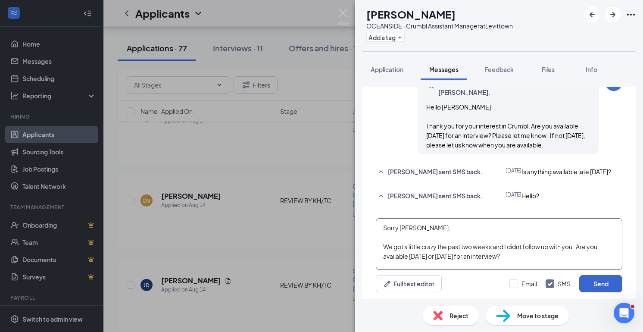
type textarea "Sorry [PERSON_NAME], We got a little crazy the past two weeks and I didnt follo…"
click at [606, 279] on button "Send" at bounding box center [600, 283] width 43 height 17
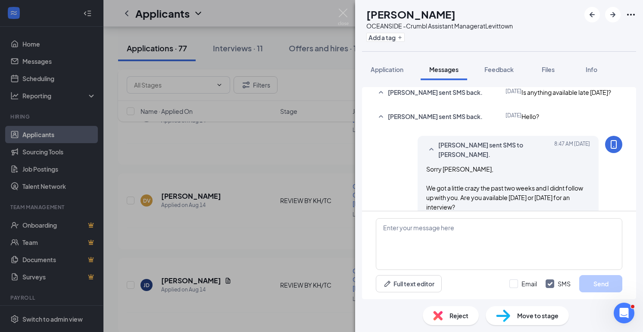
scroll to position [229, 0]
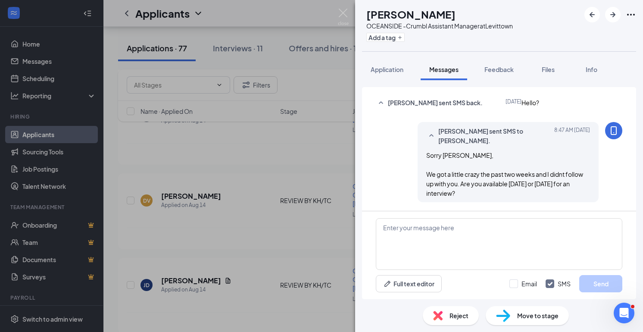
click at [320, 248] on div "[PERSON_NAME] [PERSON_NAME] OCEANSIDE -Crumbl Assistant Manager at [GEOGRAPHIC_…" at bounding box center [321, 166] width 643 height 332
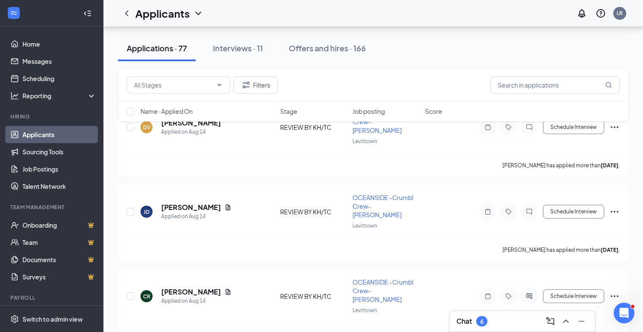
scroll to position [3139, 0]
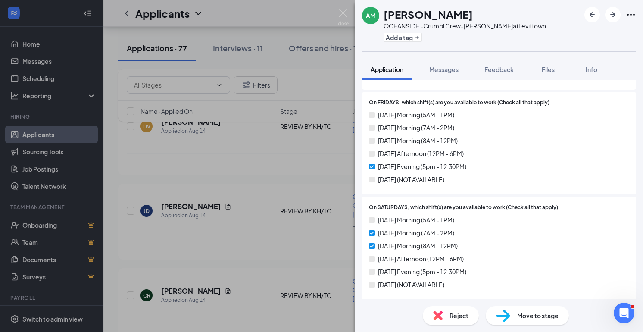
scroll to position [881, 0]
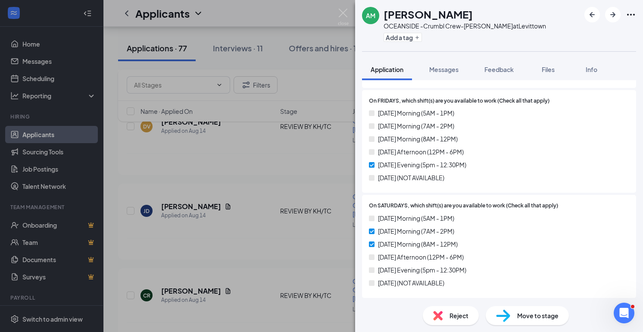
click at [282, 223] on div "AM [PERSON_NAME] OCEANSIDE -Crumbl Crew-[PERSON_NAME] at [GEOGRAPHIC_DATA] Add …" at bounding box center [321, 166] width 643 height 332
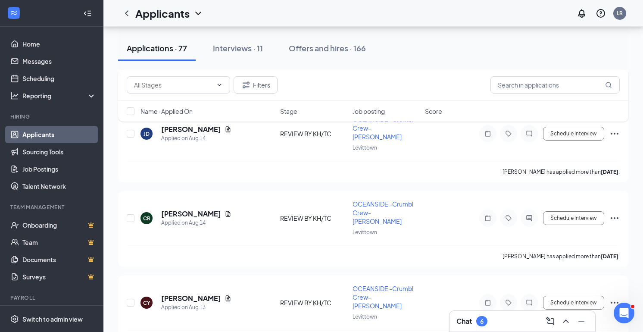
scroll to position [3223, 0]
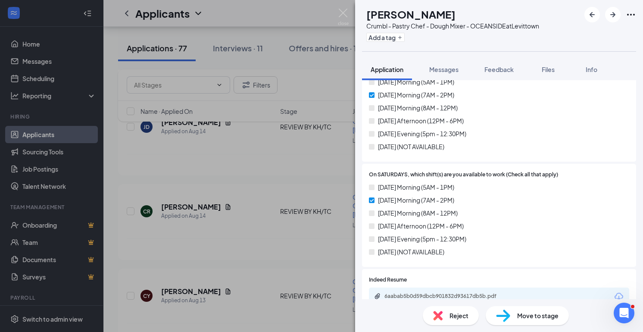
scroll to position [884, 0]
click at [292, 234] on div "VS [PERSON_NAME] Salwah Crumbl - Pastry Chef - Dough Mixer - OCEANSIDE at Levit…" at bounding box center [321, 166] width 643 height 332
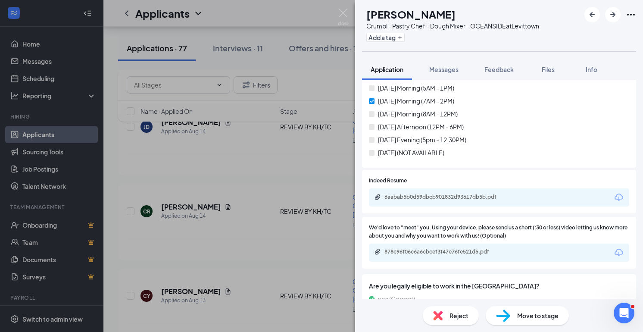
scroll to position [1003, 0]
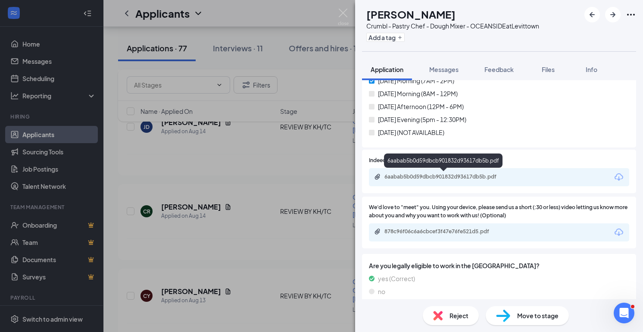
click at [454, 175] on div "6aabab5b0d59dbcb901832d93617db5b.pdf" at bounding box center [445, 176] width 121 height 7
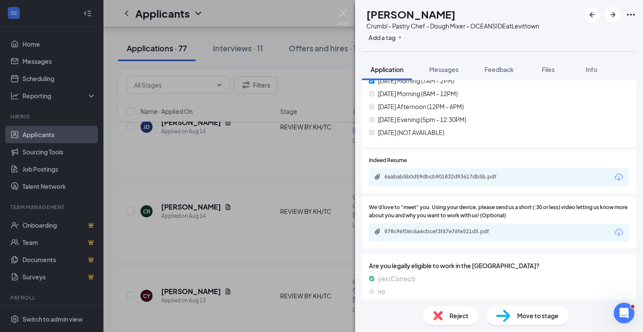
click at [254, 216] on div "VS [PERSON_NAME] Salwah Crumbl - Pastry Chef - Dough Mixer - OCEANSIDE at Levit…" at bounding box center [321, 166] width 643 height 332
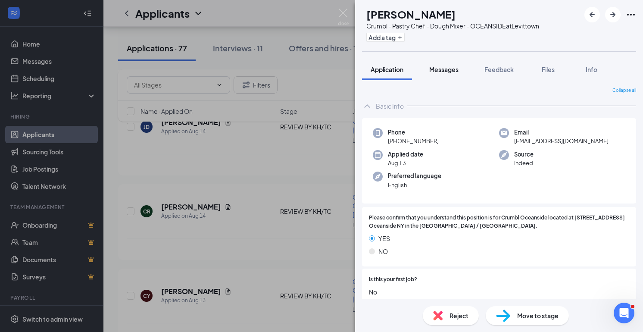
click at [445, 71] on span "Messages" at bounding box center [443, 70] width 29 height 8
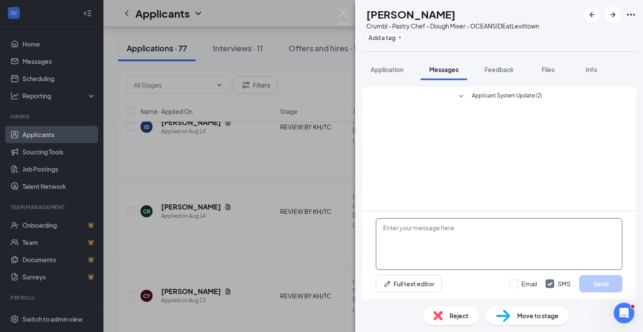
click at [416, 246] on textarea at bounding box center [499, 244] width 247 height 52
paste textarea "Hi [PERSON_NAME] Thank you for your interest in Crumbl cookie in oceanside [GEO…"
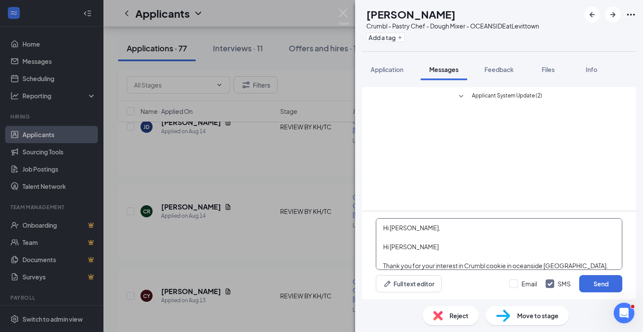
scroll to position [9, 0]
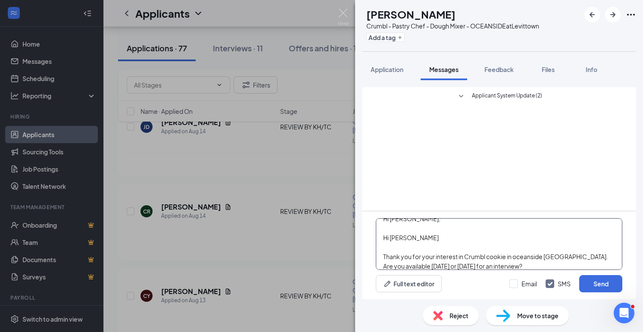
click at [410, 237] on textarea "Hi [PERSON_NAME], Hi [PERSON_NAME] Thank you for your interest in Crumbl cookie…" at bounding box center [499, 244] width 247 height 52
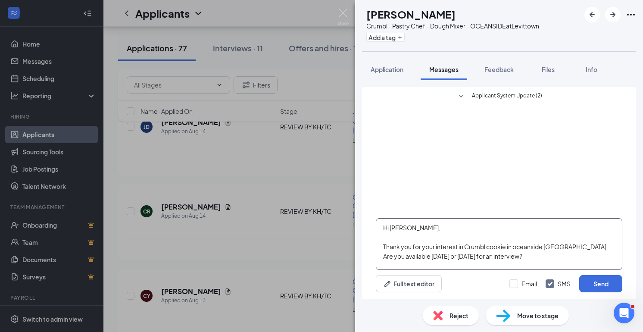
scroll to position [0, 0]
type textarea "Hi [PERSON_NAME], Thank you for your interest in Crumbl cookie in oceanside [GE…"
click at [587, 284] on button "Send" at bounding box center [600, 283] width 43 height 17
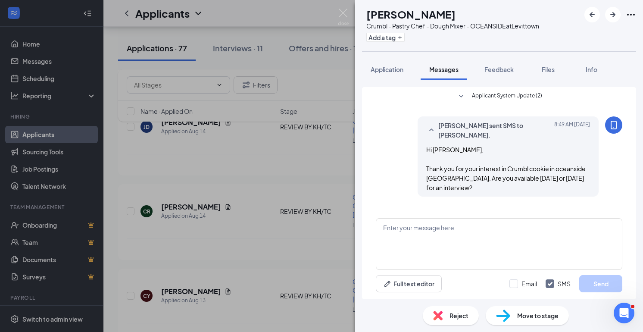
click at [275, 232] on div "VS [PERSON_NAME] Salwah Crumbl - Pastry Chef - Dough Mixer - OCEANSIDE at Levit…" at bounding box center [321, 166] width 643 height 332
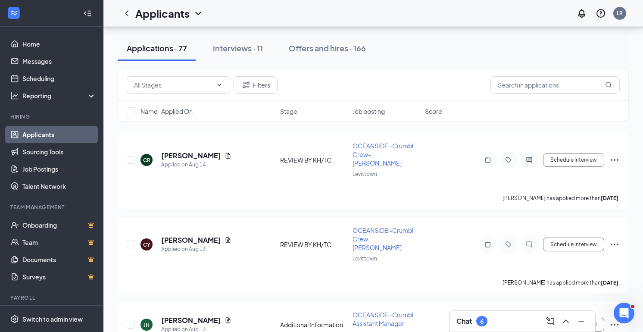
scroll to position [3275, 0]
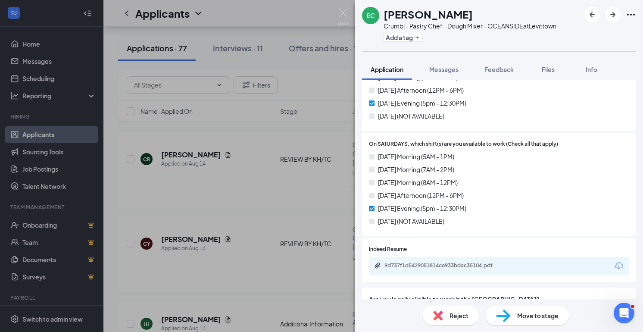
scroll to position [924, 0]
click at [454, 71] on span "Messages" at bounding box center [443, 70] width 29 height 8
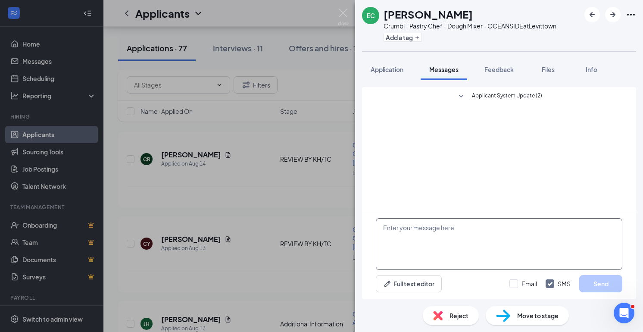
click at [398, 224] on textarea at bounding box center [499, 244] width 247 height 52
click at [377, 229] on textarea "[PERSON_NAME]" at bounding box center [499, 244] width 247 height 52
click at [431, 228] on textarea "Hello [PERSON_NAME]" at bounding box center [499, 244] width 247 height 52
paste textarea "Hi [PERSON_NAME] Thank you for your interest in Crumbl cookie in oceanside [GEO…"
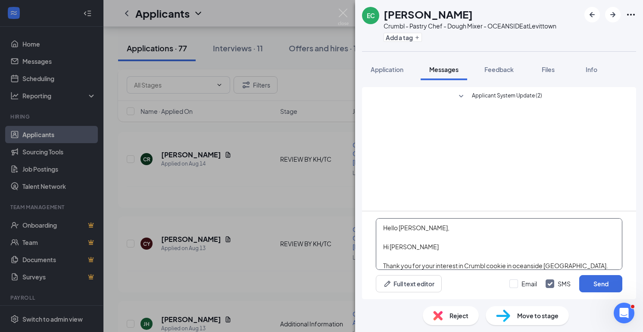
scroll to position [9, 0]
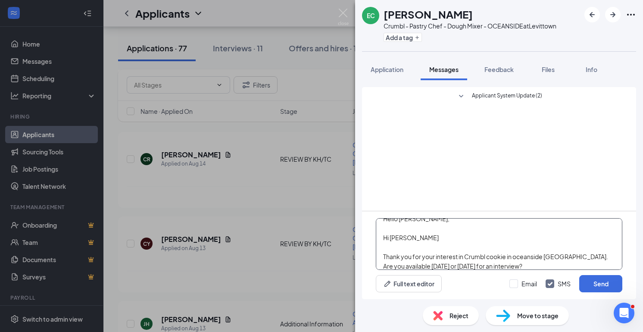
drag, startPoint x: 416, startPoint y: 237, endPoint x: 375, endPoint y: 238, distance: 41.4
click at [375, 238] on div "Hello [PERSON_NAME], Hi [PERSON_NAME] Thank you for your interest in Crumbl coo…" at bounding box center [499, 255] width 274 height 88
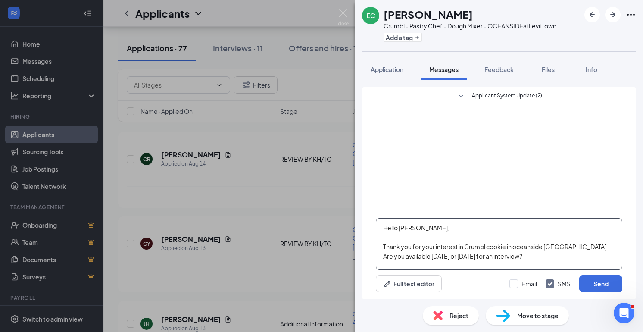
scroll to position [0, 0]
type textarea "Hello [PERSON_NAME], Thank you for your interest in Crumbl cookie in oceanside …"
click at [595, 282] on button "Send" at bounding box center [600, 283] width 43 height 17
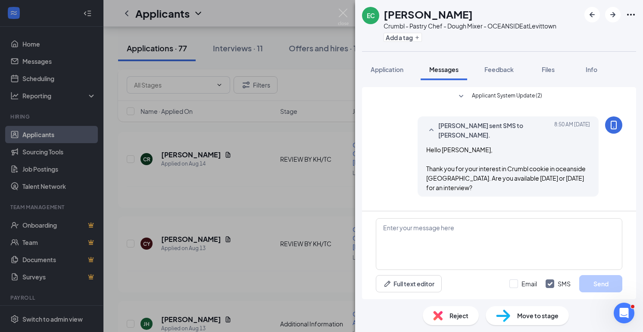
click at [291, 239] on div "EC [PERSON_NAME] Crumbl - Pastry Chef - Dough Mixer - OCEANSIDE at Levittown Ad…" at bounding box center [321, 166] width 643 height 332
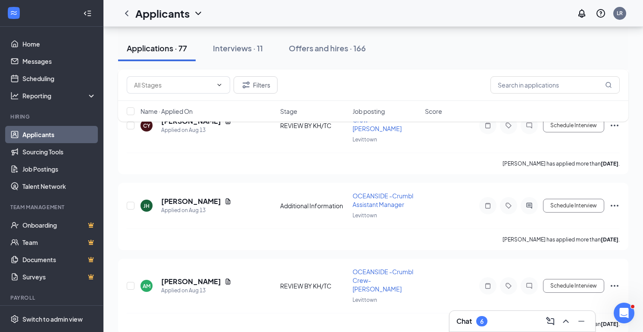
scroll to position [3398, 0]
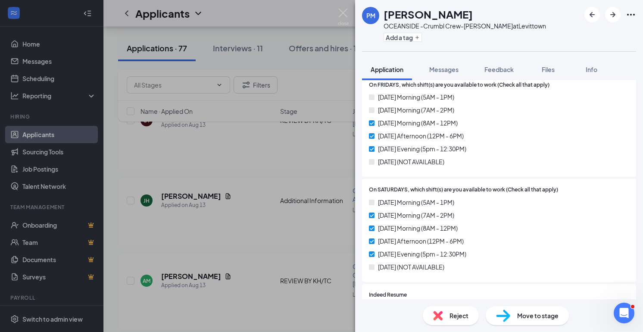
scroll to position [880, 0]
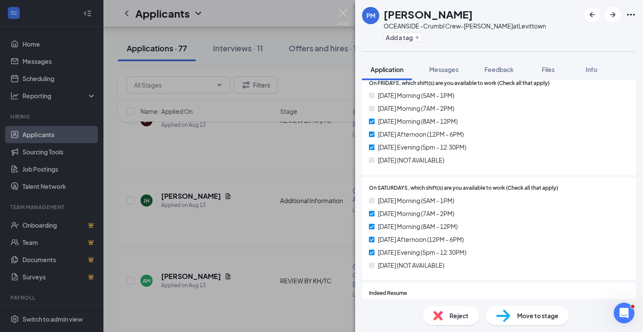
click at [304, 221] on div "PM [PERSON_NAME] OCEANSIDE -Crumbl Crew-[PERSON_NAME] at [GEOGRAPHIC_DATA] Add …" at bounding box center [321, 166] width 643 height 332
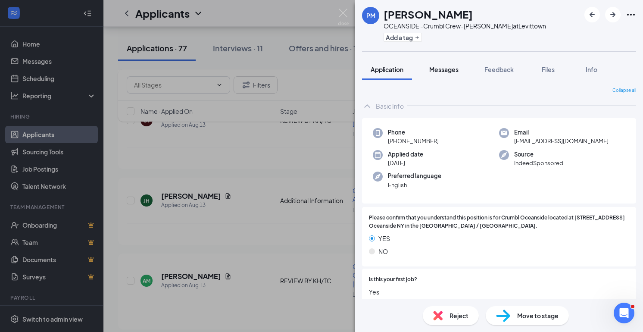
click at [445, 71] on span "Messages" at bounding box center [443, 70] width 29 height 8
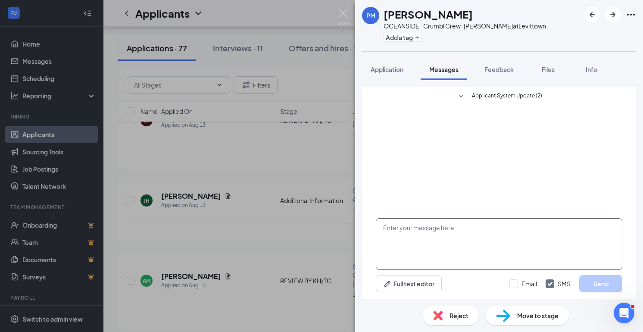
click at [407, 245] on textarea at bounding box center [499, 244] width 247 height 52
paste textarea "Hi [PERSON_NAME] Thank you for your interest in Crumbl cookie in oceanside [GEO…"
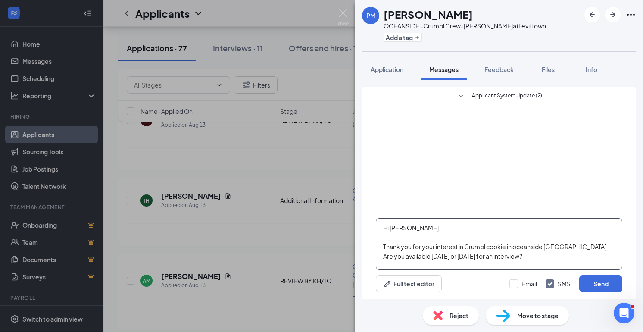
click at [413, 224] on textarea "Hi [PERSON_NAME] Thank you for your interest in Crumbl cookie in oceanside [GEO…" at bounding box center [499, 244] width 247 height 52
type textarea "Hi [PERSON_NAME], Thank you for your interest in Crumbl cookie in oceanside [GE…"
click at [588, 283] on button "Send" at bounding box center [600, 283] width 43 height 17
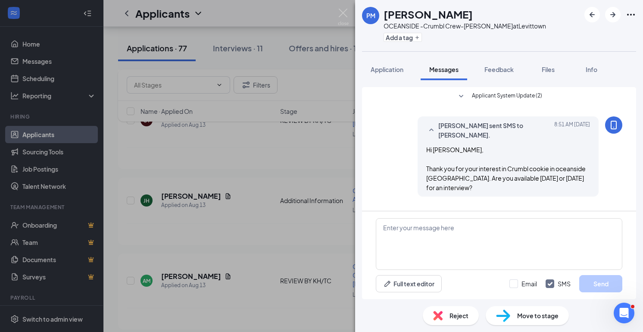
click at [299, 289] on div "PM [PERSON_NAME] OCEANSIDE -Crumbl Crew-[PERSON_NAME] at [GEOGRAPHIC_DATA] Add …" at bounding box center [321, 166] width 643 height 332
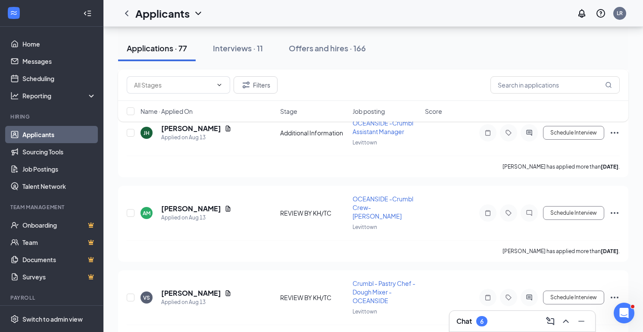
scroll to position [3482, 0]
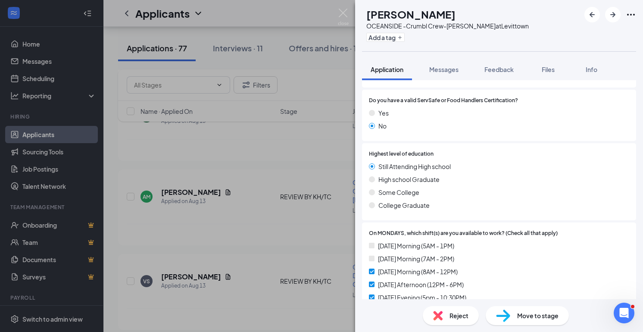
scroll to position [306, 0]
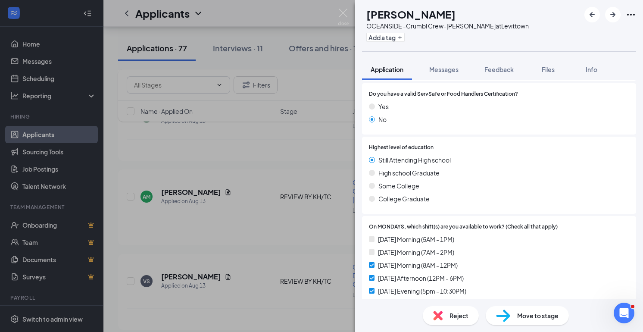
click at [288, 261] on div "DL [PERSON_NAME] OCEANSIDE -Crumbl Crew-[PERSON_NAME] at [GEOGRAPHIC_DATA] Add …" at bounding box center [321, 166] width 643 height 332
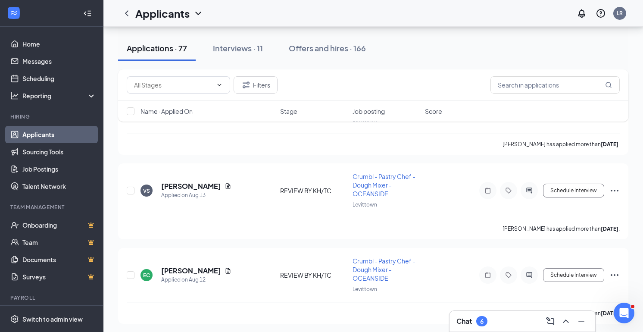
scroll to position [3574, 0]
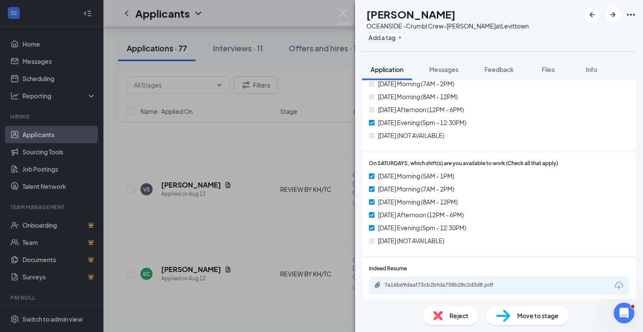
scroll to position [899, 0]
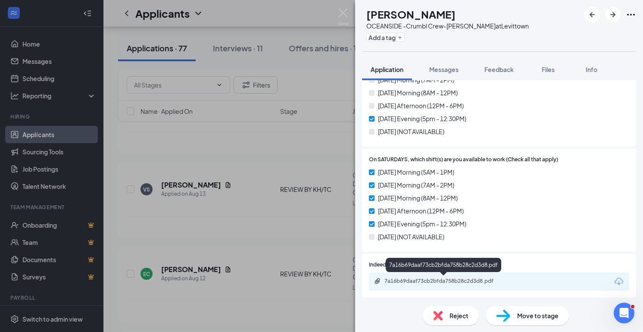
click at [406, 283] on div "7a16b69daaf73cb2bfda758b28c2d3d8.pdf" at bounding box center [445, 281] width 121 height 7
click at [291, 225] on div "MV [PERSON_NAME] OCEANSIDE -Crumbl Crew-[PERSON_NAME] at [GEOGRAPHIC_DATA] Add …" at bounding box center [321, 166] width 643 height 332
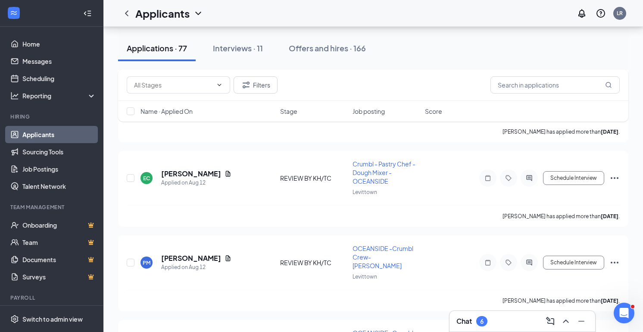
scroll to position [3657, 0]
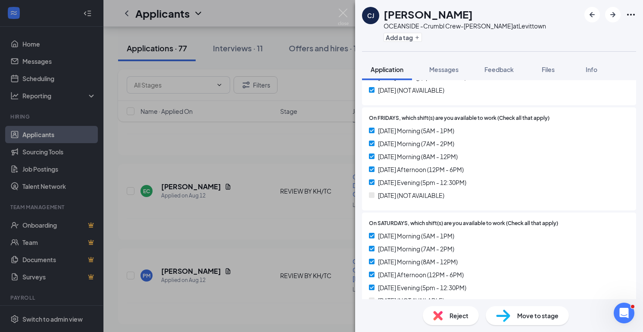
scroll to position [846, 0]
click at [199, 232] on div "CJ Cyrah [PERSON_NAME] OCEANSIDE -Crumbl Crew-[PERSON_NAME] at [GEOGRAPHIC_DATA…" at bounding box center [321, 166] width 643 height 332
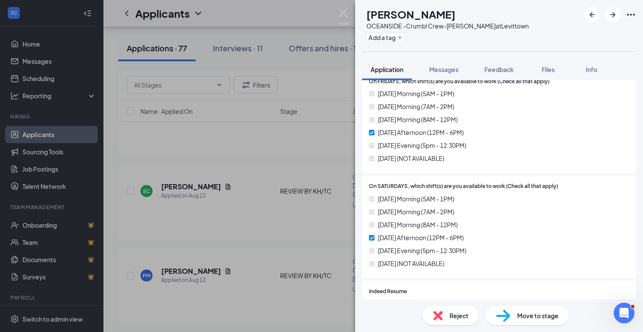
scroll to position [907, 0]
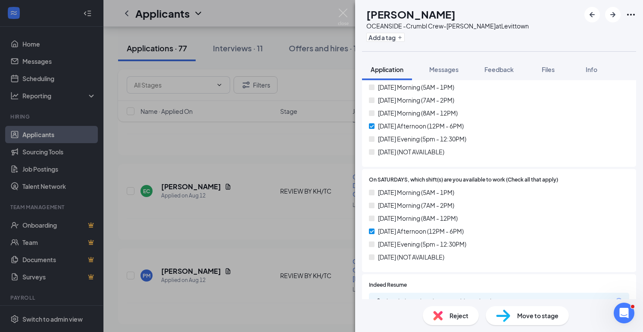
click at [301, 257] on div "[PERSON_NAME] OCEANSIDE -Crumbl Crew-[PERSON_NAME] at [GEOGRAPHIC_DATA] Add a t…" at bounding box center [321, 166] width 643 height 332
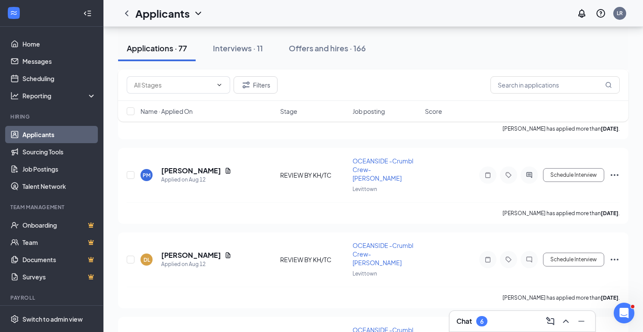
scroll to position [3758, 0]
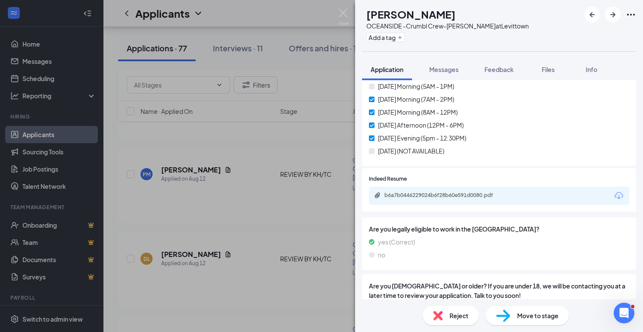
scroll to position [977, 0]
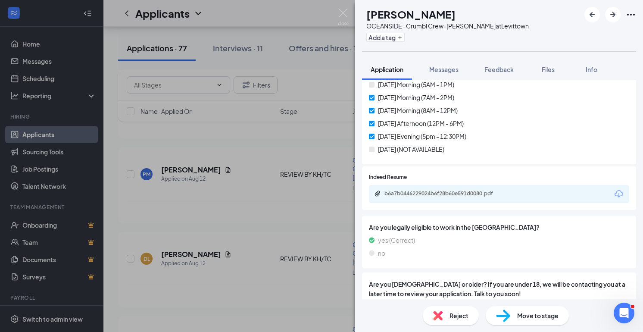
click at [411, 200] on div "b6a7b0446229024b6f28b60e591d0080.pdf" at bounding box center [499, 194] width 260 height 18
click at [411, 195] on div "b6a7b0446229024b6f28b60e591d0080.pdf" at bounding box center [445, 193] width 121 height 7
click at [299, 208] on div "XD [PERSON_NAME] OCEANSIDE -Crumbl Crew-[PERSON_NAME] at [GEOGRAPHIC_DATA] Add …" at bounding box center [321, 166] width 643 height 332
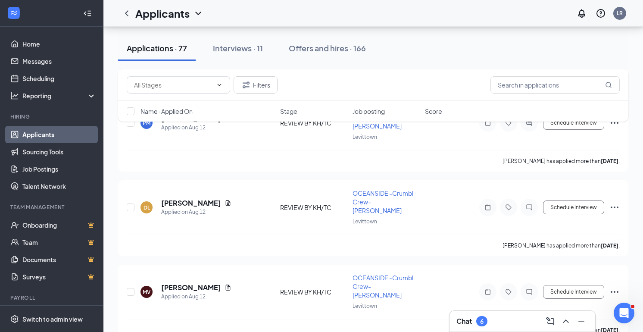
scroll to position [3828, 0]
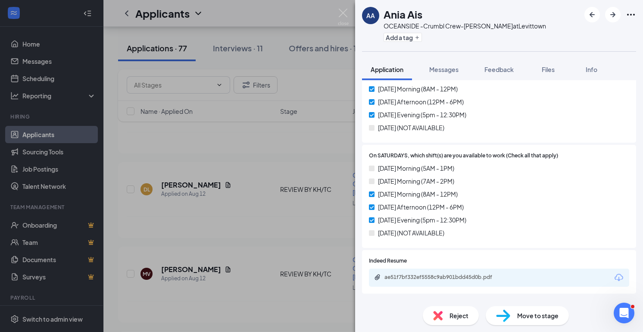
scroll to position [904, 0]
click at [303, 257] on div "AA Ania Ais OCEANSIDE -Crumbl Crew-[PERSON_NAME] at [GEOGRAPHIC_DATA] Add a tag…" at bounding box center [321, 166] width 643 height 332
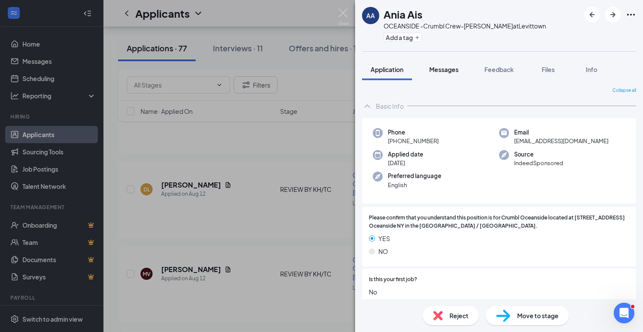
click at [443, 69] on span "Messages" at bounding box center [443, 70] width 29 height 8
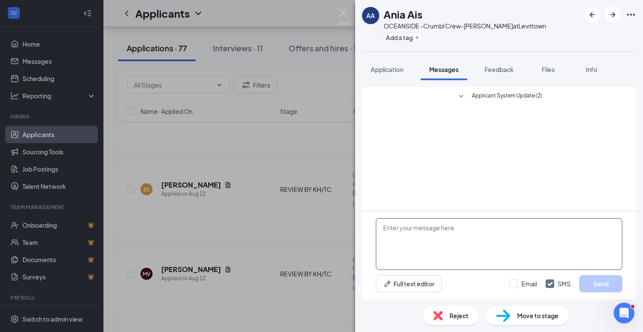
click at [407, 233] on textarea at bounding box center [499, 244] width 247 height 52
paste textarea "Hi [PERSON_NAME] Thank you for your interest in Crumbl cookie in oceanside [GEO…"
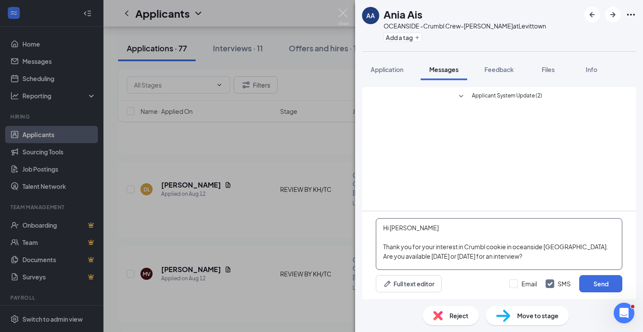
click at [447, 232] on textarea "Hi [PERSON_NAME] Thank you for your interest in Crumbl cookie in oceanside [GEO…" at bounding box center [499, 244] width 247 height 52
type textarea "Hi [PERSON_NAME] Thank you for your interest in Crumbl cookie in oceanside [GEO…"
click at [611, 279] on button "Send" at bounding box center [600, 283] width 43 height 17
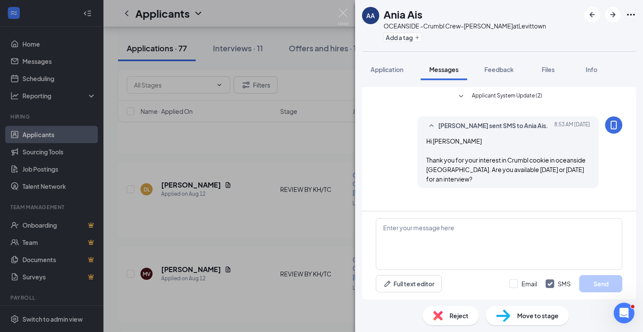
click at [282, 257] on div "AA Ania Ais OCEANSIDE -Crumbl Crew-[PERSON_NAME] at Levittown Add a tag Applica…" at bounding box center [321, 166] width 643 height 332
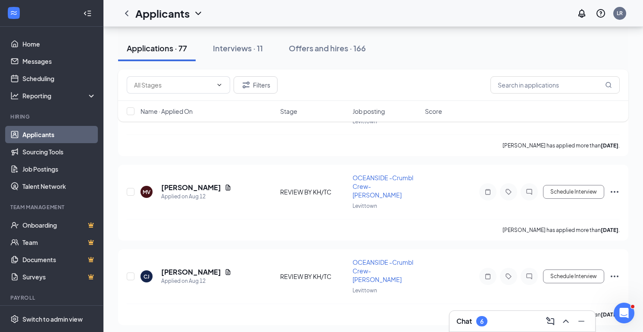
scroll to position [3910, 0]
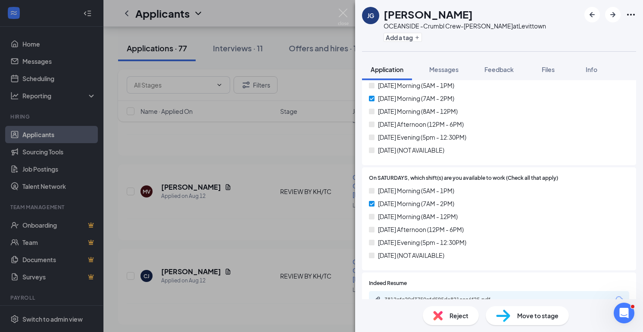
scroll to position [872, 0]
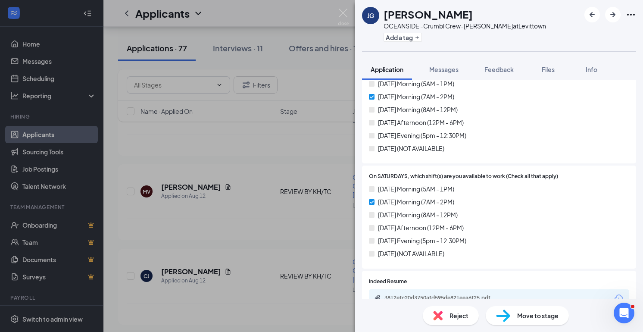
click at [307, 254] on div "[PERSON_NAME] OCEANSIDE -Crumbl Crew-[PERSON_NAME] at [GEOGRAPHIC_DATA] Add a t…" at bounding box center [321, 166] width 643 height 332
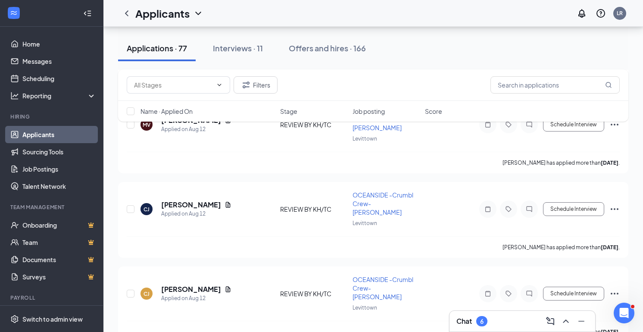
scroll to position [3985, 0]
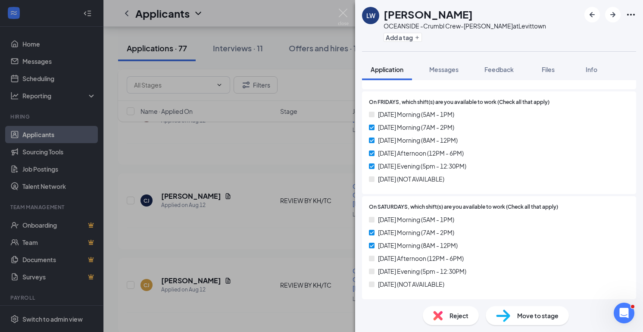
scroll to position [864, 0]
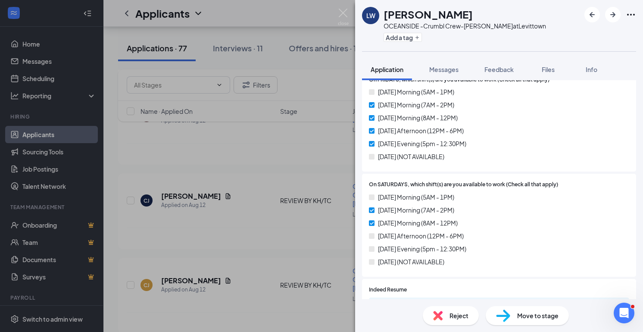
click at [320, 235] on div "LW [PERSON_NAME] OCEANSIDE -Crumbl Crew-[PERSON_NAME] at [GEOGRAPHIC_DATA] Add …" at bounding box center [321, 166] width 643 height 332
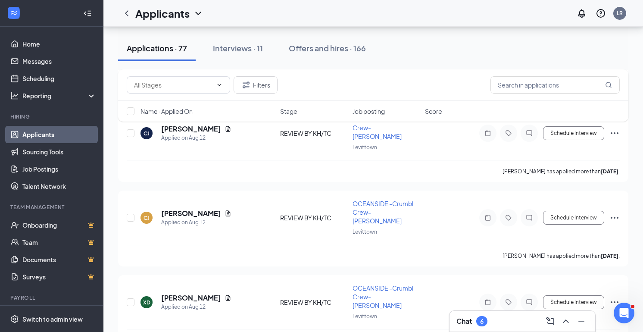
scroll to position [4071, 0]
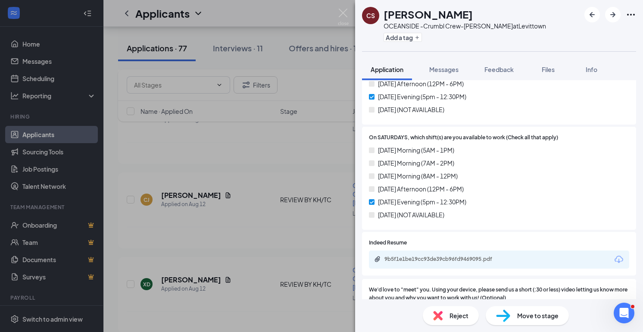
scroll to position [912, 0]
click at [425, 257] on div "9b5f1e1be19cc93de39cb96fd9469095.pdf" at bounding box center [445, 257] width 121 height 7
click at [293, 220] on div "CS [PERSON_NAME] OCEANSIDE -Crumbl Crew-[PERSON_NAME] at [GEOGRAPHIC_DATA] Add …" at bounding box center [321, 166] width 643 height 332
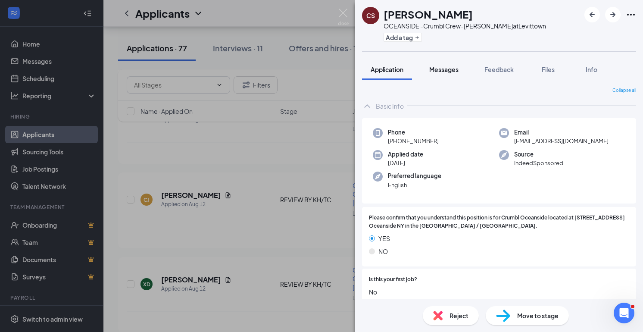
click at [453, 70] on span "Messages" at bounding box center [443, 70] width 29 height 8
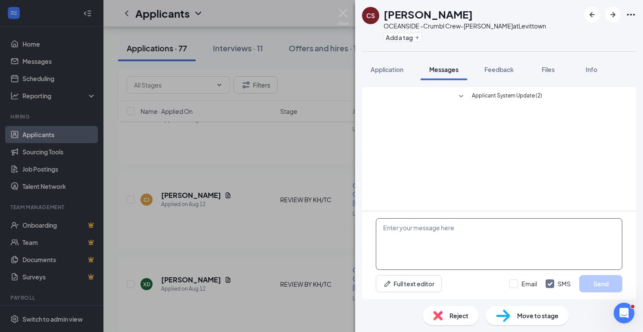
click at [402, 240] on textarea at bounding box center [499, 244] width 247 height 52
paste textarea "Hi [PERSON_NAME] Thank you for your interest in Crumbl cookie in oceanside [GEO…"
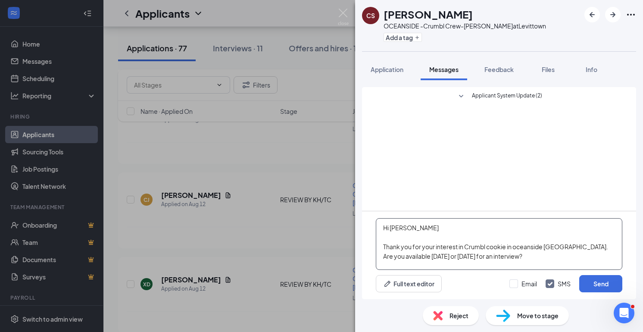
click at [416, 238] on textarea "Hi [PERSON_NAME] Thank you for your interest in Crumbl cookie in oceanside [GEO…" at bounding box center [499, 244] width 247 height 52
click at [418, 229] on textarea "Hi [PERSON_NAME] Thank you for your interest in Crumbl cookie in oceanside [GEO…" at bounding box center [499, 244] width 247 height 52
type textarea "Hi Ciarailia Thank you for your interest in Crumbl cookie in oceanside [GEOGRAP…"
click at [608, 288] on button "Send" at bounding box center [600, 283] width 43 height 17
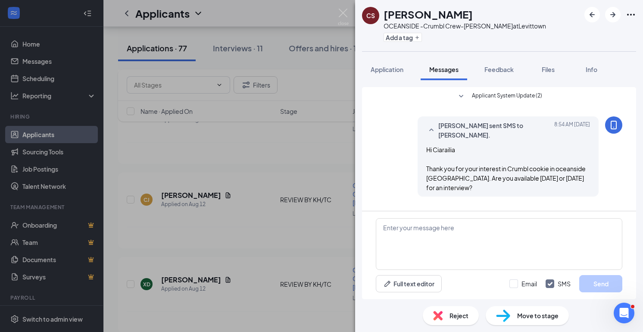
click at [316, 224] on div "CS [PERSON_NAME] OCEANSIDE -Crumbl Crew-[PERSON_NAME] at [GEOGRAPHIC_DATA] Add …" at bounding box center [321, 166] width 643 height 332
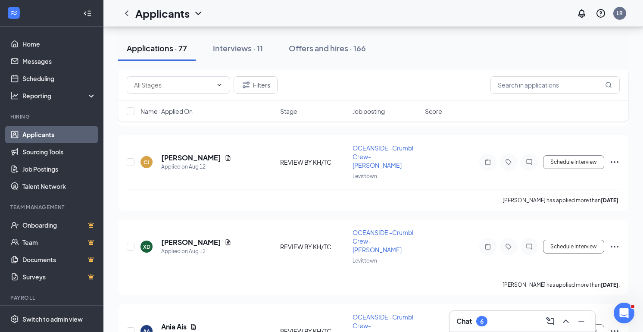
scroll to position [4127, 0]
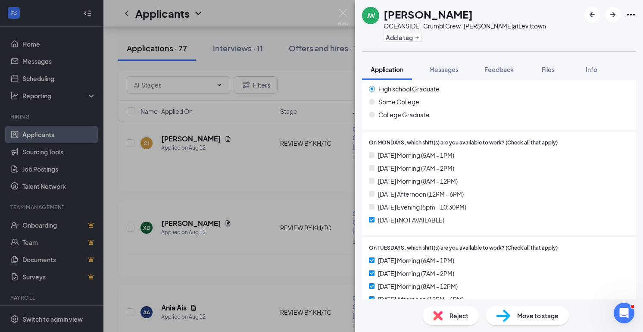
scroll to position [408, 0]
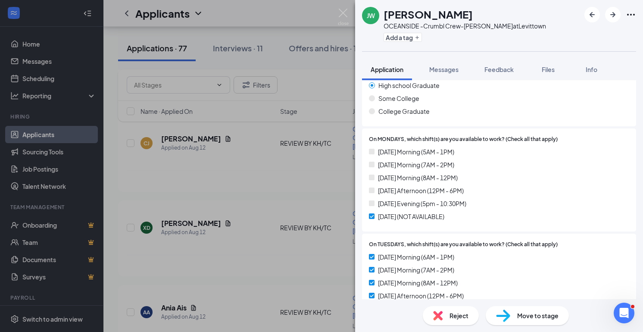
click at [306, 244] on div "[PERSON_NAME] OCEANSIDE -Crumbl Crew-[PERSON_NAME] at [GEOGRAPHIC_DATA] Add a t…" at bounding box center [321, 166] width 643 height 332
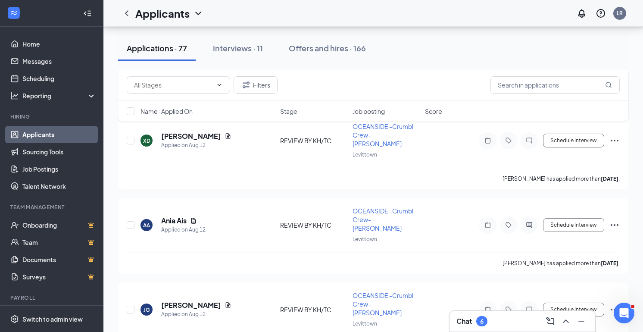
scroll to position [4220, 0]
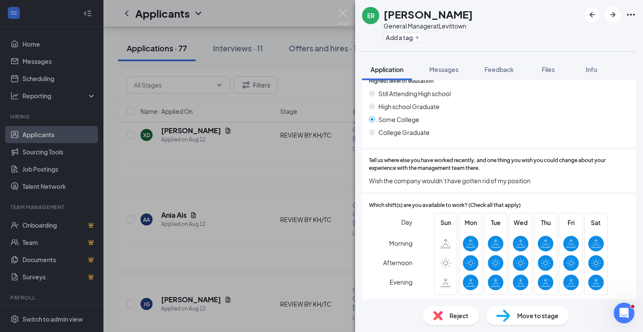
scroll to position [428, 0]
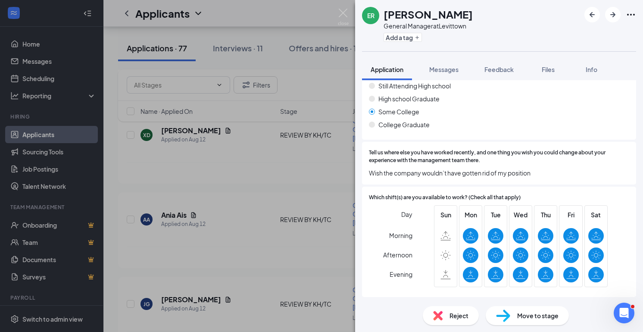
click at [321, 280] on div "ER [PERSON_NAME] General Manager at Levittown Add a tag Application Messages Fe…" at bounding box center [321, 166] width 643 height 332
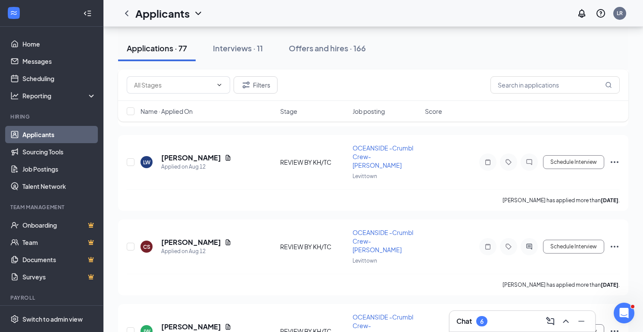
scroll to position [4448, 0]
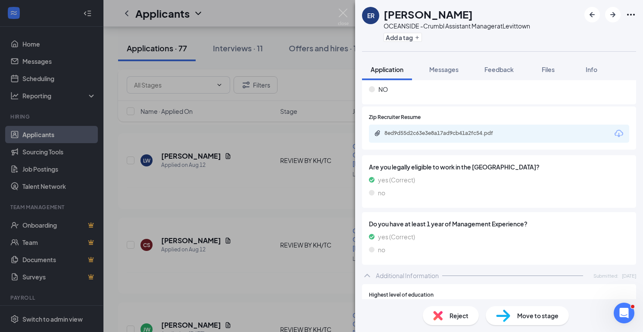
scroll to position [370, 0]
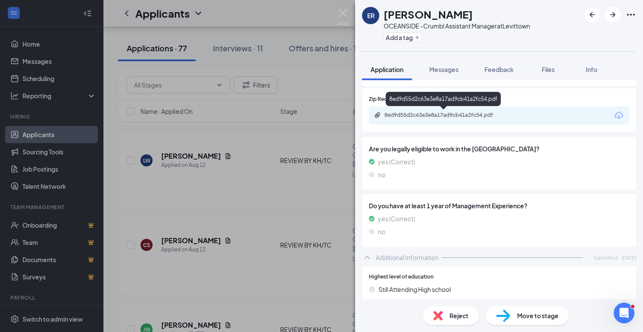
click at [451, 113] on div "8ed9d55d2c63e3e8a17ad9cb41a2fc54.pdf" at bounding box center [445, 115] width 121 height 7
click at [350, 148] on div "ER [PERSON_NAME] OCEANSIDE -Crumbl Assistant Manager at Levittown Add a tag App…" at bounding box center [321, 166] width 643 height 332
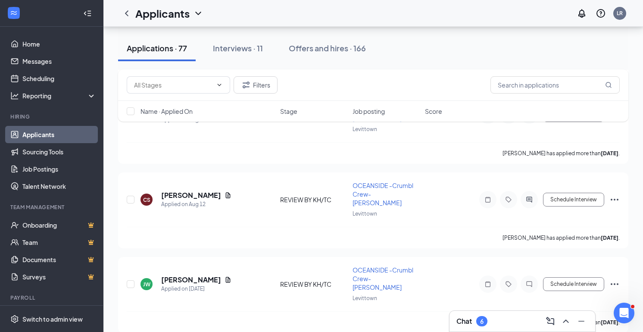
scroll to position [4494, 0]
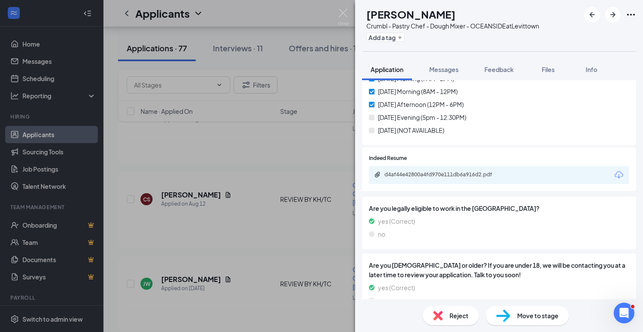
scroll to position [1014, 0]
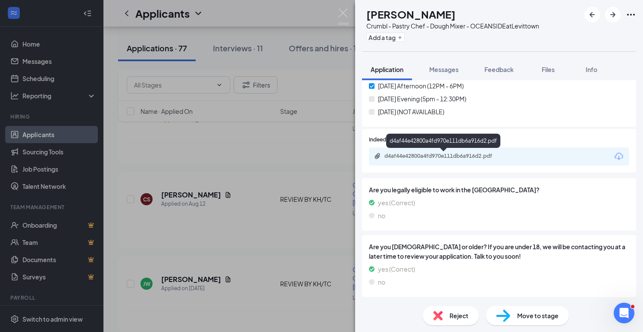
click at [435, 155] on div "d4af44e42800a4fd970e111db6a916d2.pdf" at bounding box center [445, 156] width 121 height 7
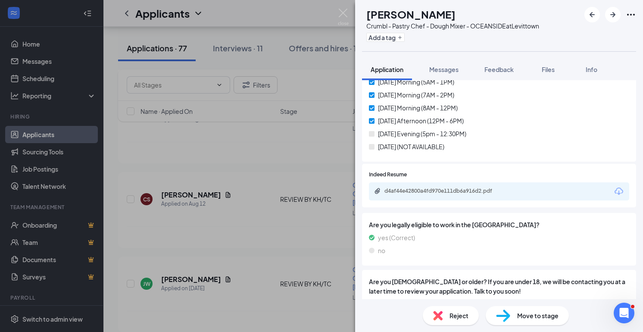
scroll to position [982, 0]
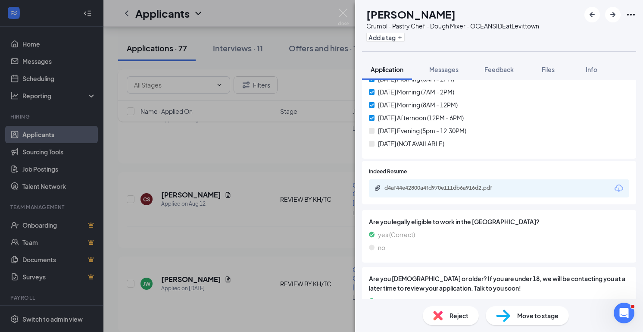
click at [442, 182] on div "d4af44e42800a4fd970e111db6a916d2.pdf" at bounding box center [499, 188] width 260 height 18
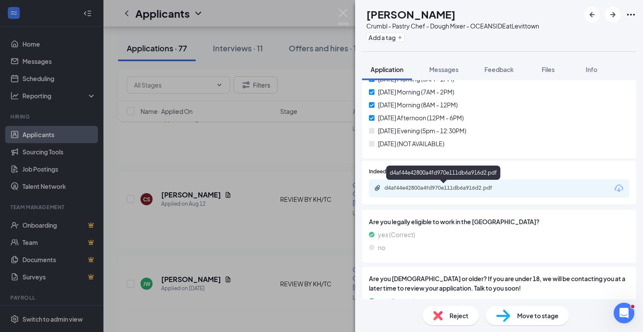
click at [441, 188] on div "d4af44e42800a4fd970e111db6a916d2.pdf" at bounding box center [445, 188] width 121 height 7
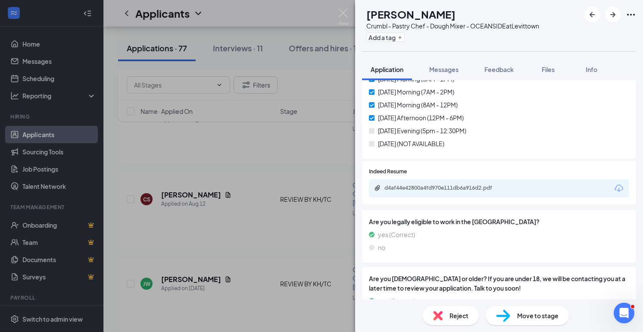
click at [335, 142] on div "PA [PERSON_NAME] Crumbl - Pastry Chef - Dough Mixer - OCEANSIDE at [GEOGRAPHIC_…" at bounding box center [321, 166] width 643 height 332
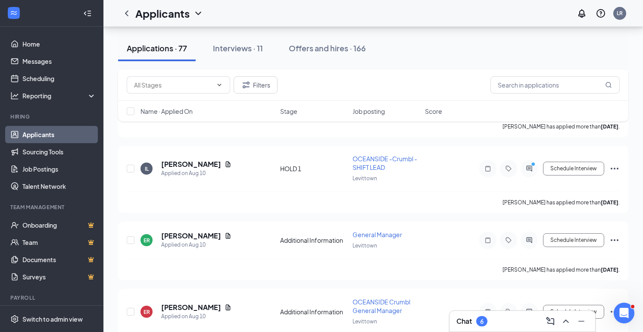
scroll to position [4689, 0]
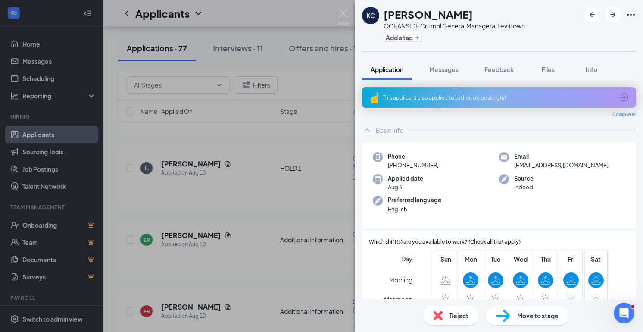
click at [230, 251] on div "KC [PERSON_NAME] OCEANSIDE Crumbl General Manager at [GEOGRAPHIC_DATA] Add a ta…" at bounding box center [321, 166] width 643 height 332
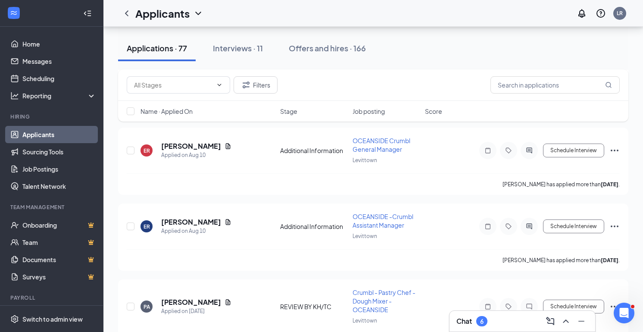
scroll to position [4854, 0]
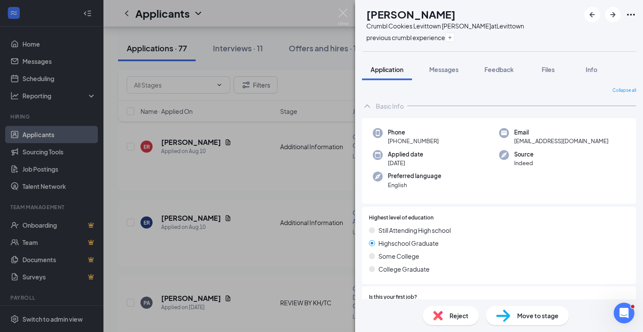
drag, startPoint x: 174, startPoint y: 163, endPoint x: 381, endPoint y: 162, distance: 207.4
click at [379, 162] on div "[PERSON_NAME] Cookies Levittown [PERSON_NAME] at [GEOGRAPHIC_DATA] previous cru…" at bounding box center [321, 166] width 643 height 332
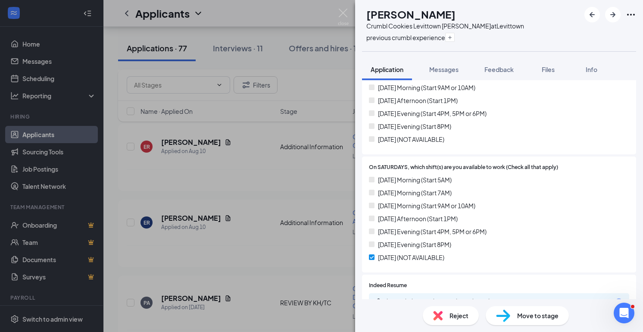
scroll to position [797, 0]
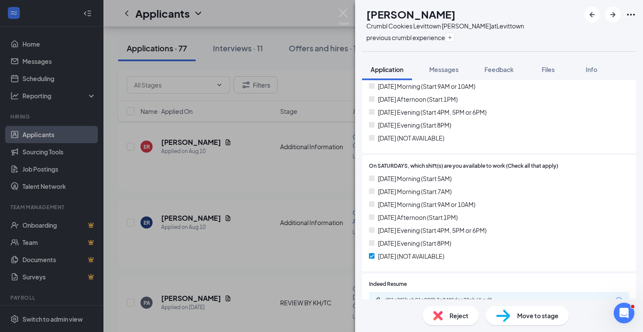
click at [326, 199] on div "[PERSON_NAME] Cookies Levittown [PERSON_NAME] at [GEOGRAPHIC_DATA] previous cru…" at bounding box center [321, 166] width 643 height 332
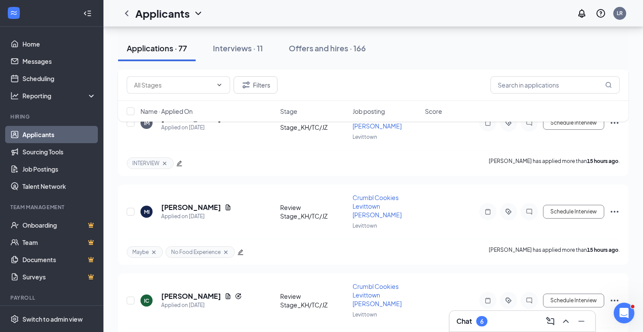
scroll to position [1124, 0]
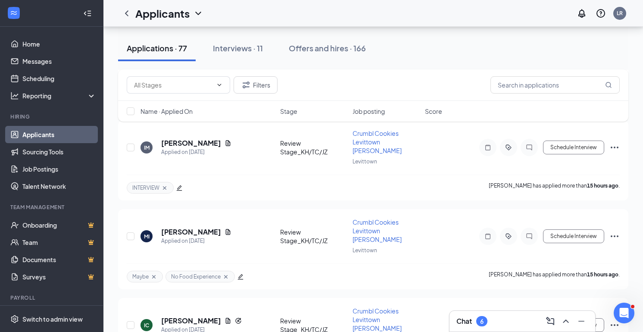
click at [52, 137] on link "Applicants" at bounding box center [59, 134] width 74 height 17
click at [45, 66] on link "Messages" at bounding box center [59, 61] width 74 height 17
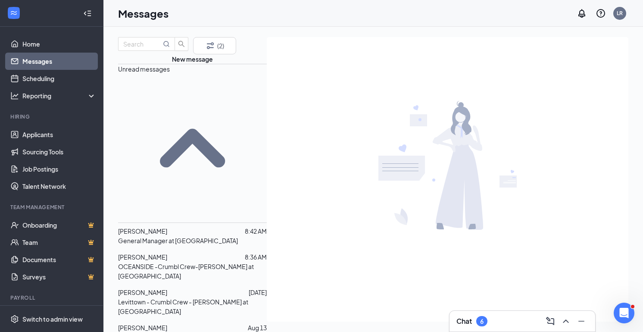
click at [168, 262] on p "OCEANSIDE -Crumbl Crew-[PERSON_NAME] at [GEOGRAPHIC_DATA]" at bounding box center [192, 271] width 149 height 19
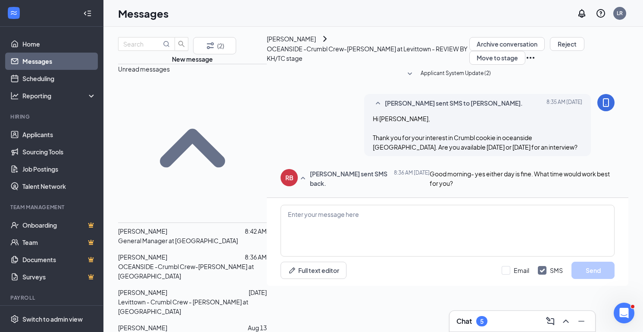
click at [167, 227] on span "[PERSON_NAME]" at bounding box center [142, 231] width 49 height 8
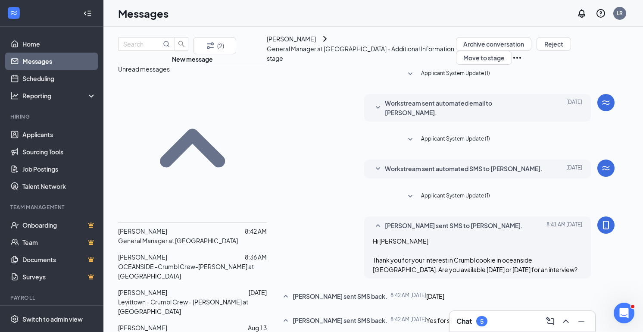
scroll to position [157, 0]
click at [192, 262] on p "OCEANSIDE -Crumbl Crew-[PERSON_NAME] at [GEOGRAPHIC_DATA]" at bounding box center [192, 271] width 149 height 19
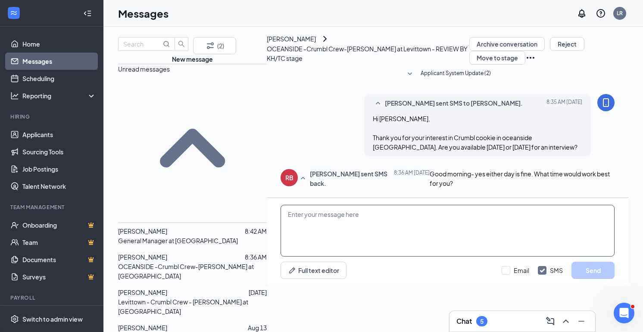
click at [320, 239] on textarea at bounding box center [448, 231] width 334 height 52
type textarea "[DATE] 10am?"
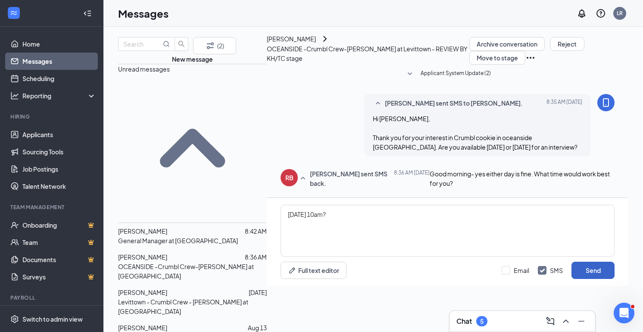
click at [591, 279] on button "Send" at bounding box center [593, 270] width 43 height 17
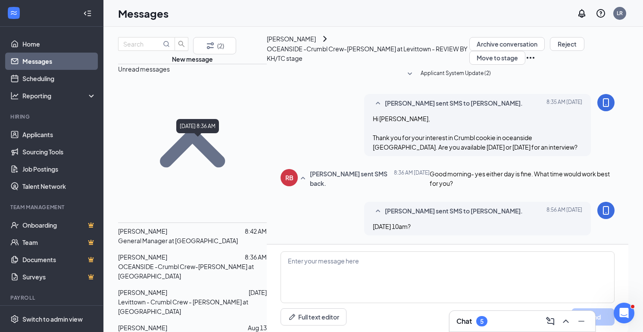
scroll to position [46, 0]
click at [172, 236] on p "General Manager at [GEOGRAPHIC_DATA]" at bounding box center [178, 240] width 120 height 9
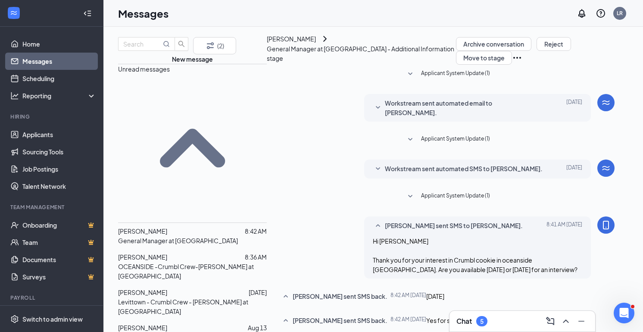
scroll to position [157, 0]
type textarea "[DATE] 10:30am?"
